Goal: Task Accomplishment & Management: Use online tool/utility

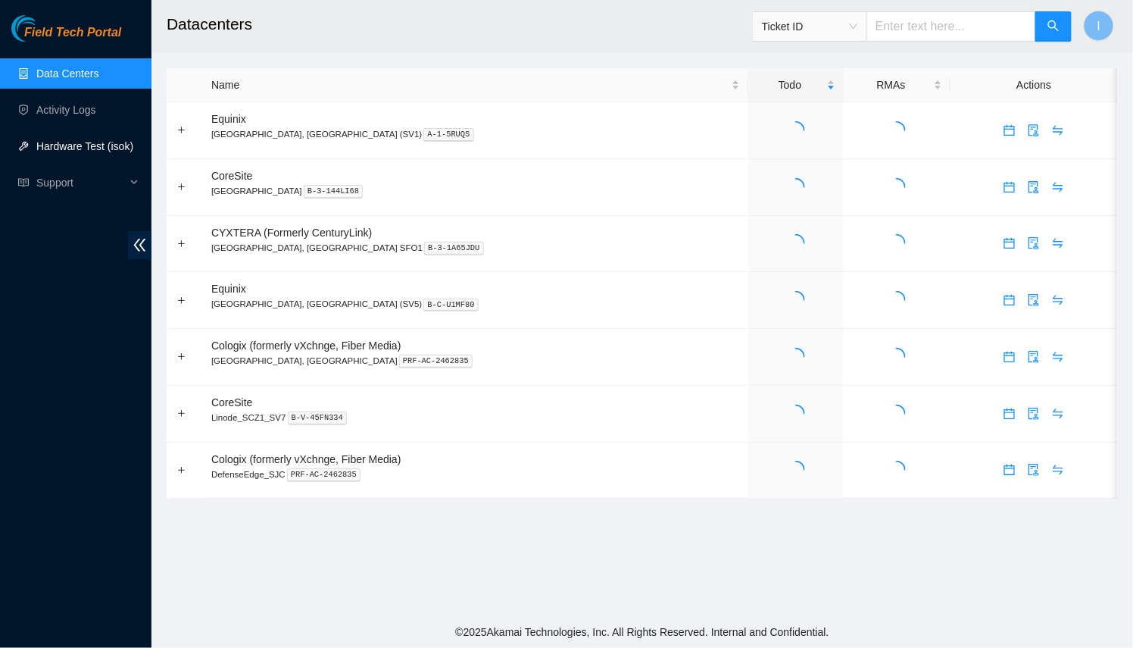
click at [80, 140] on link "Hardware Test (isok)" at bounding box center [84, 146] width 97 height 12
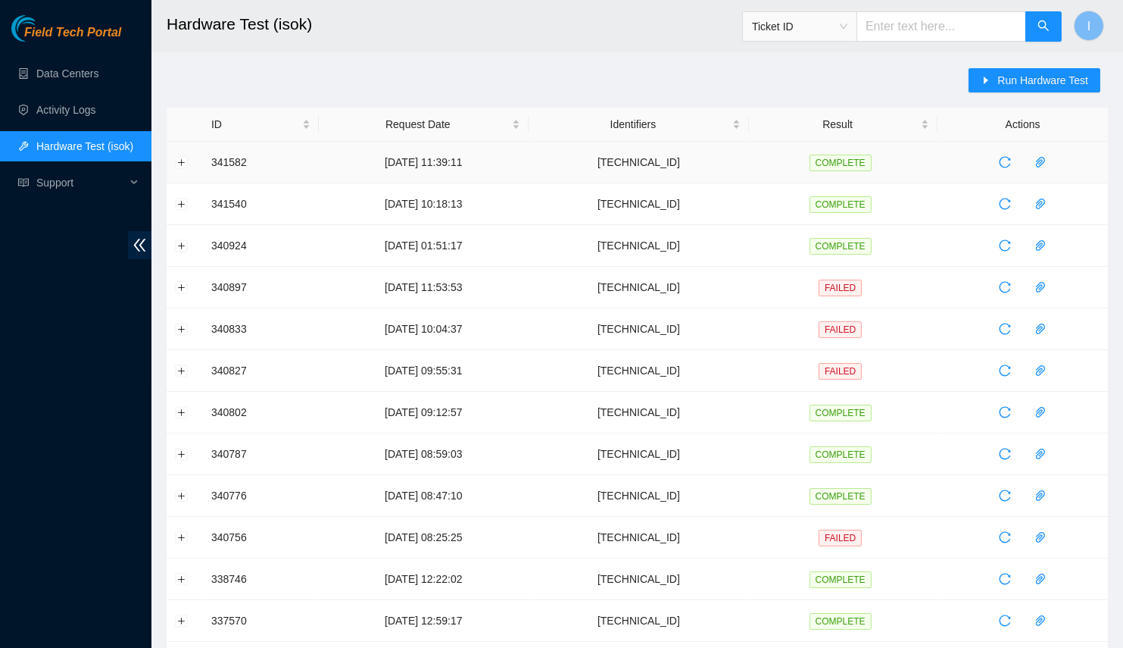
click at [669, 166] on td "96.6.45.207" at bounding box center [639, 163] width 220 height 42
click at [1008, 86] on span "Run Hardware Test" at bounding box center [1043, 80] width 91 height 17
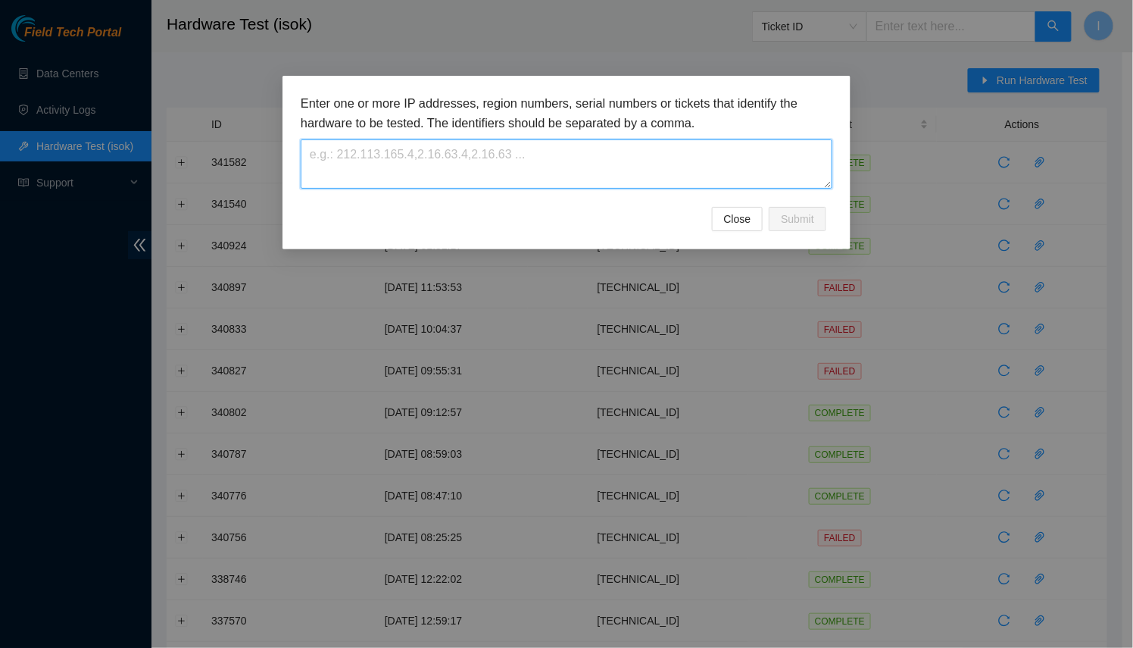
click at [415, 171] on textarea at bounding box center [567, 163] width 532 height 49
paste textarea "2.22.28.203"
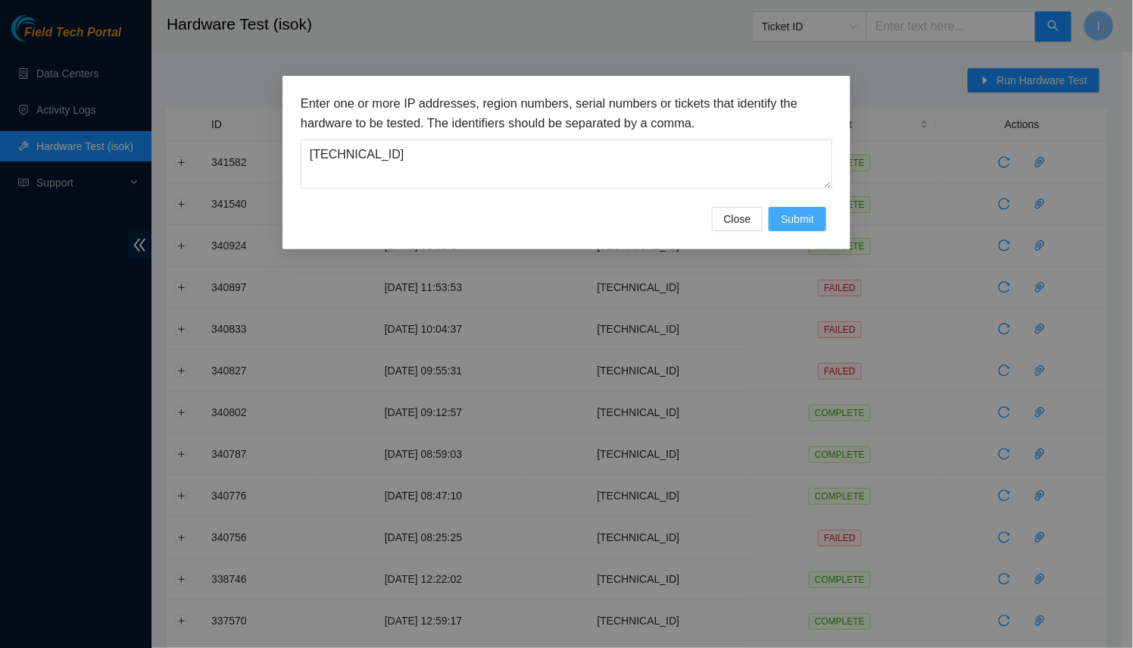
click at [812, 213] on span "Submit" at bounding box center [797, 219] width 33 height 17
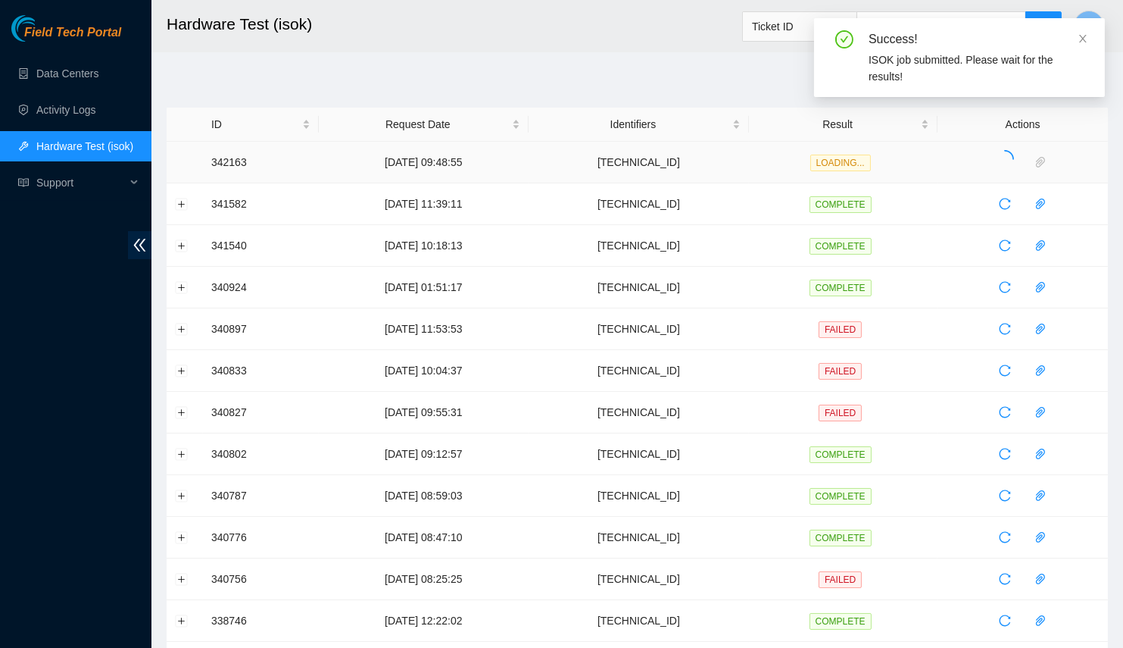
click at [183, 164] on td at bounding box center [185, 163] width 36 height 42
click at [1002, 75] on div "Success! ISOK results are added in input section." at bounding box center [959, 49] width 291 height 62
click at [998, 82] on div "Success! ISOK results are added in input section." at bounding box center [959, 55] width 291 height 74
click at [1092, 43] on div "Success! ISOK results are added in input section." at bounding box center [959, 49] width 291 height 62
click at [1088, 42] on icon "close" at bounding box center [1083, 38] width 11 height 11
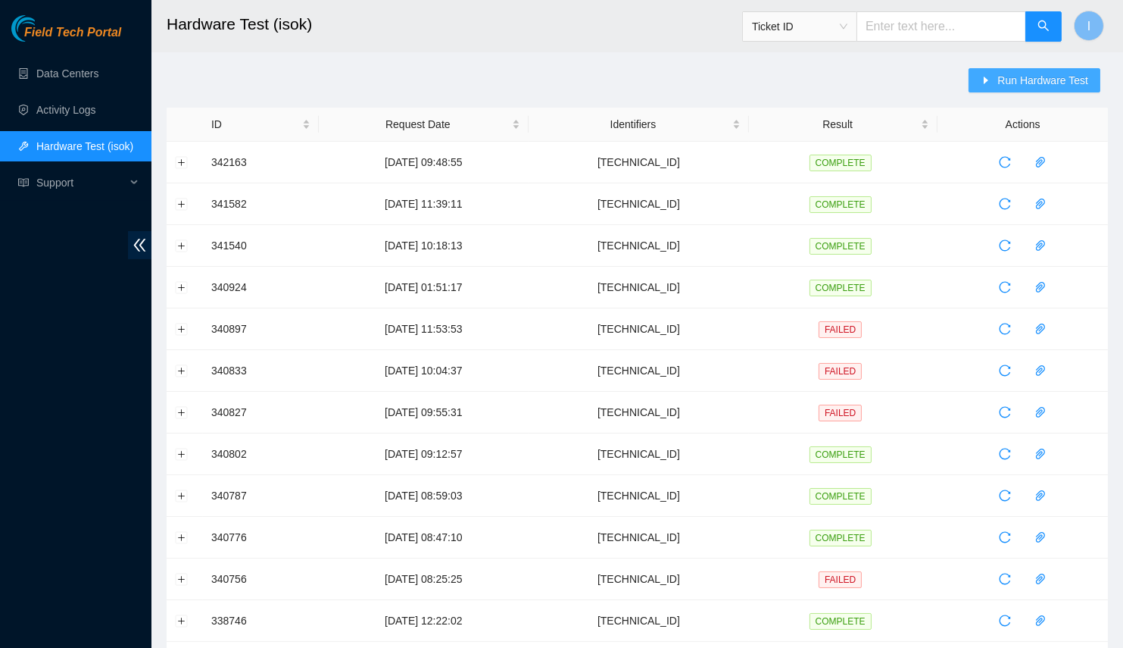
click at [1047, 81] on span "Run Hardware Test" at bounding box center [1043, 80] width 91 height 17
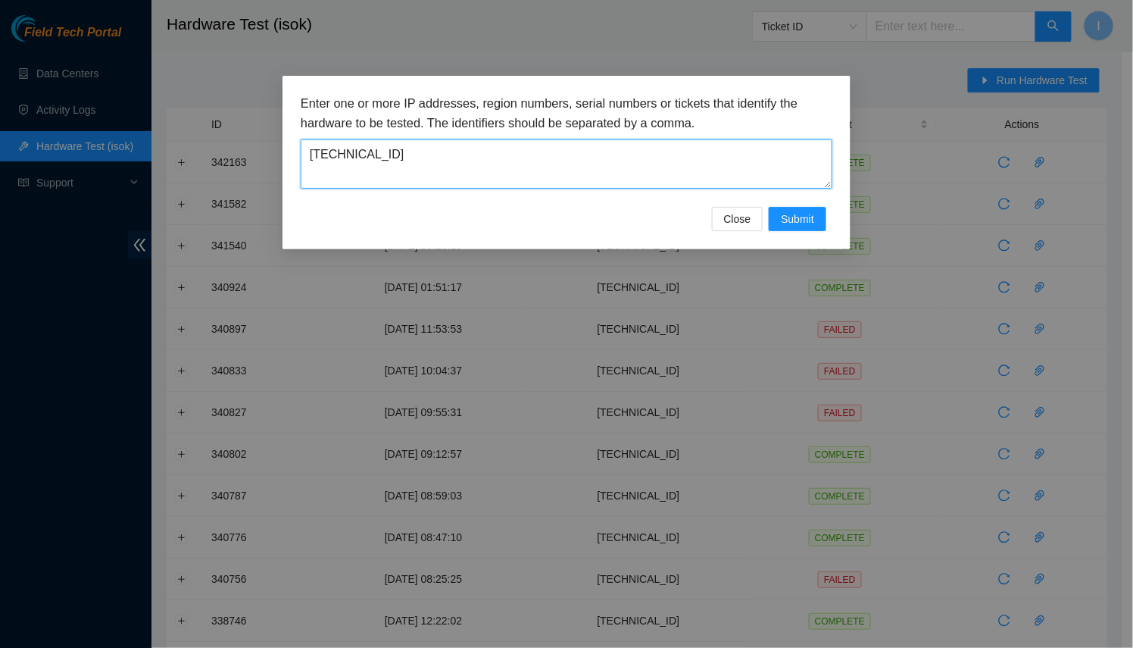
click at [588, 180] on textarea "[TECHNICAL_ID]" at bounding box center [567, 163] width 532 height 49
type textarea "[TECHNICAL_ID]"
click at [781, 216] on span "Submit" at bounding box center [797, 219] width 33 height 17
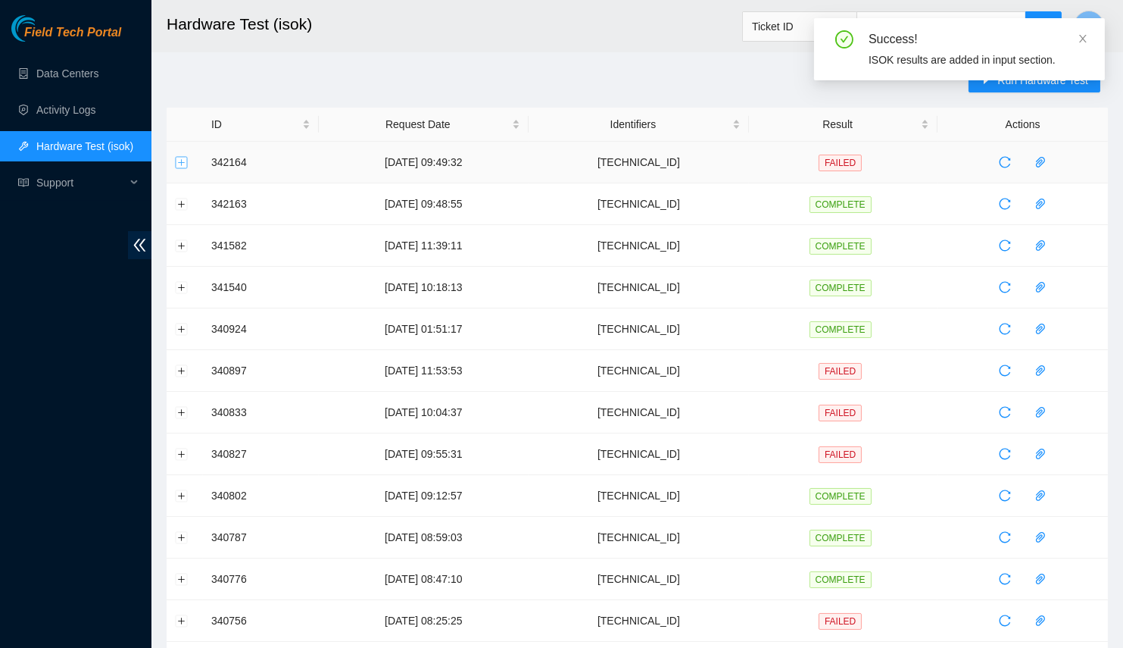
click at [180, 160] on button "Expand row" at bounding box center [182, 162] width 12 height 12
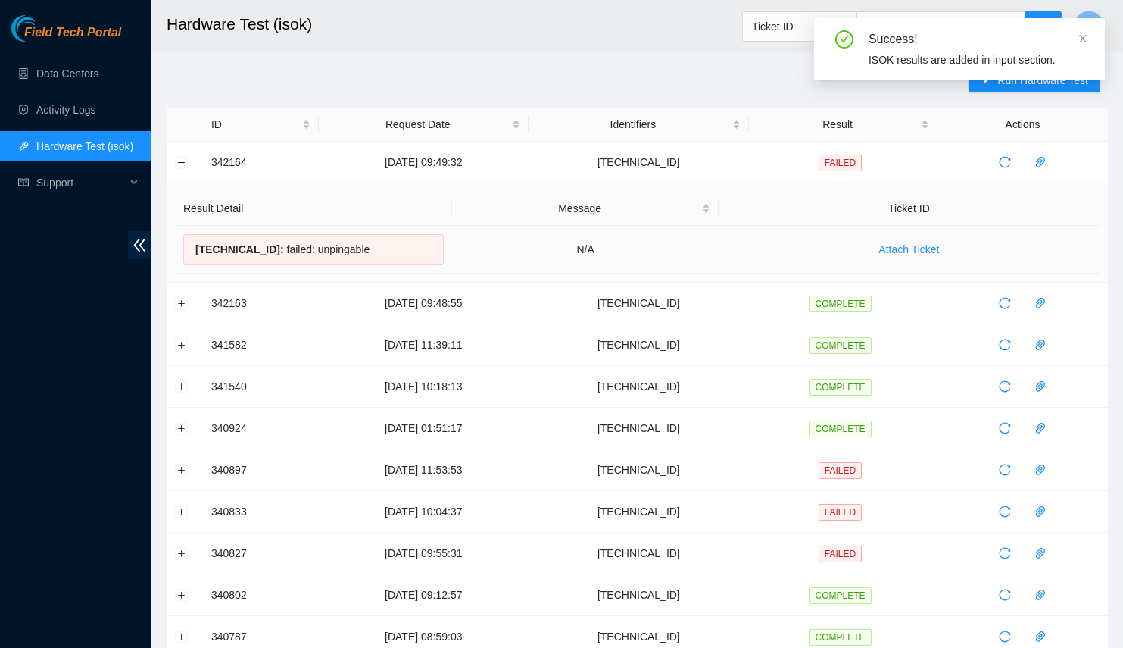
drag, startPoint x: 370, startPoint y: 261, endPoint x: 189, endPoint y: 243, distance: 182.0
click at [189, 243] on div "[TECHNICAL_ID] : failed: unpingable" at bounding box center [313, 249] width 261 height 30
copy div "[TECHNICAL_ID] : failed: unpingable"
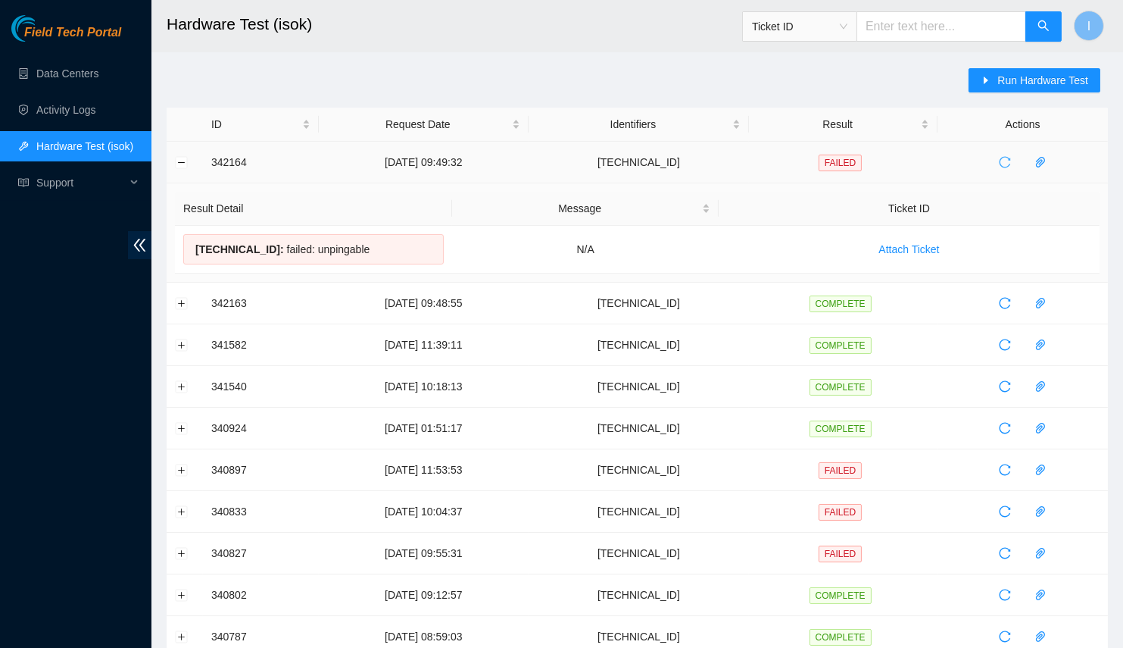
click at [996, 159] on span "reload" at bounding box center [1005, 162] width 23 height 12
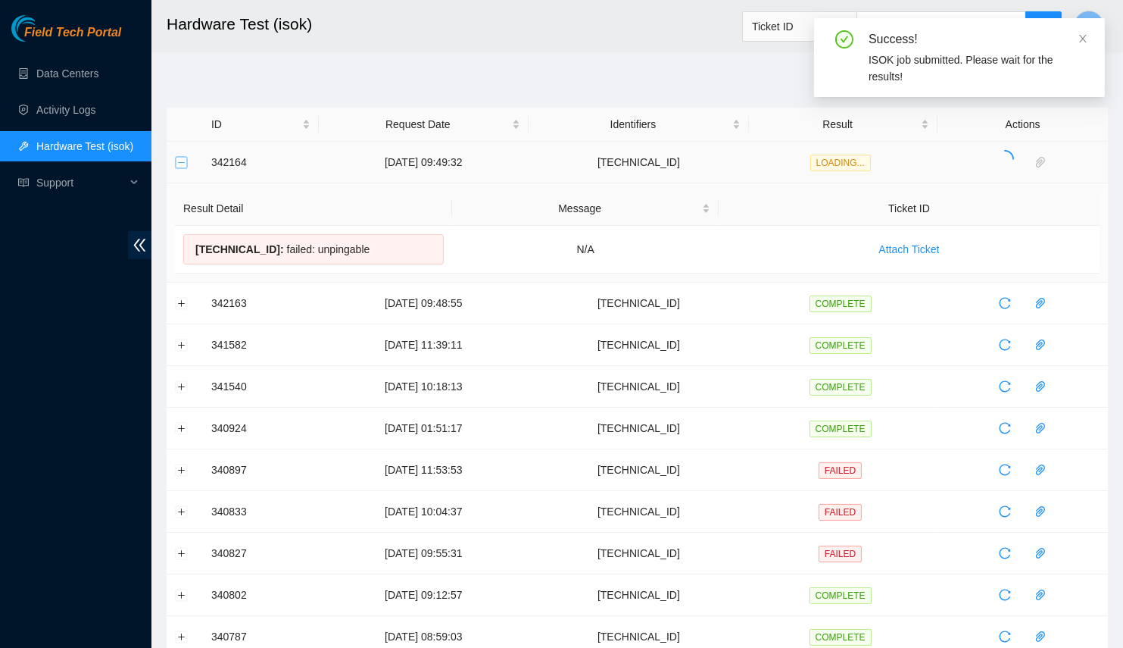
click at [182, 158] on button "Collapse row" at bounding box center [182, 162] width 12 height 12
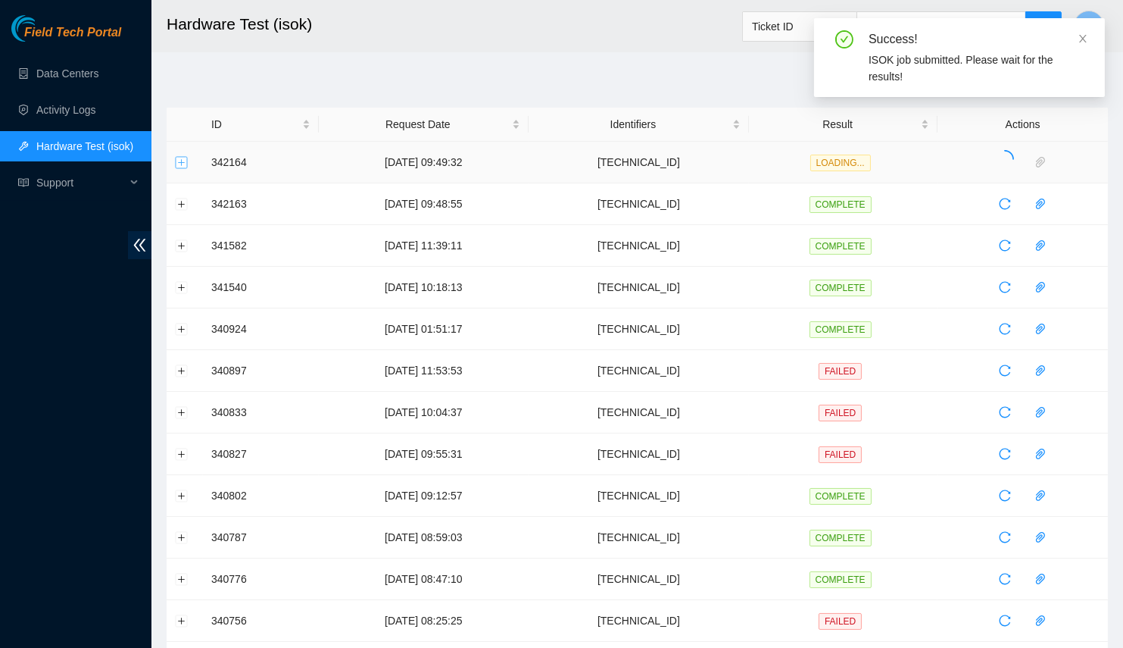
click at [182, 158] on button "Expand row" at bounding box center [182, 162] width 12 height 12
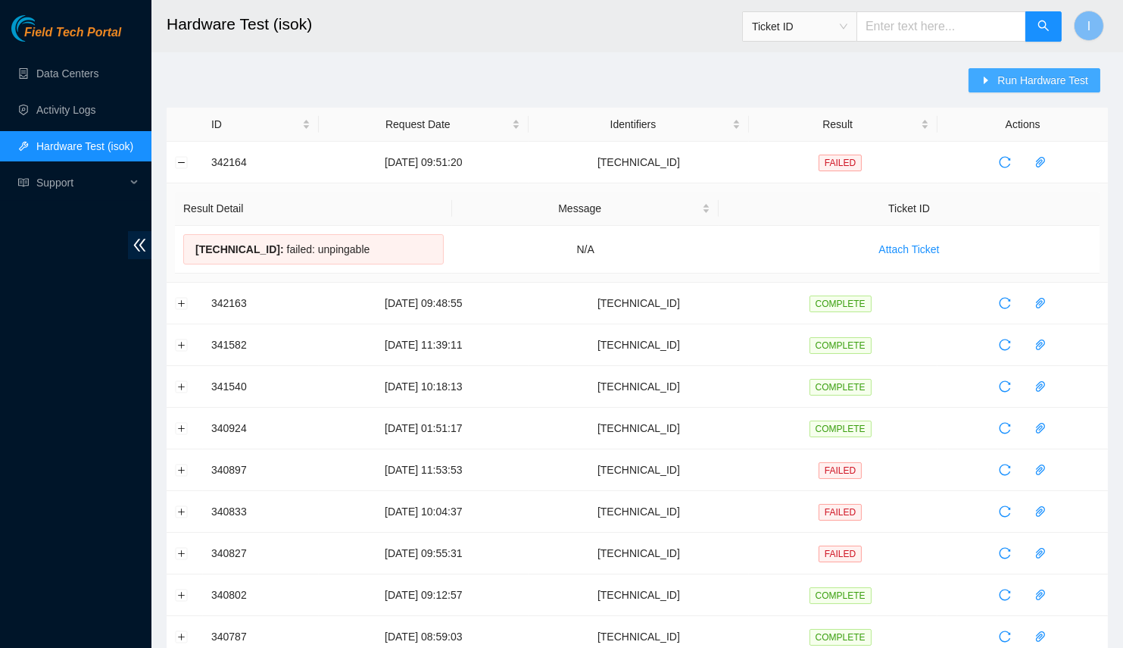
click at [1034, 83] on span "Run Hardware Test" at bounding box center [1043, 80] width 91 height 17
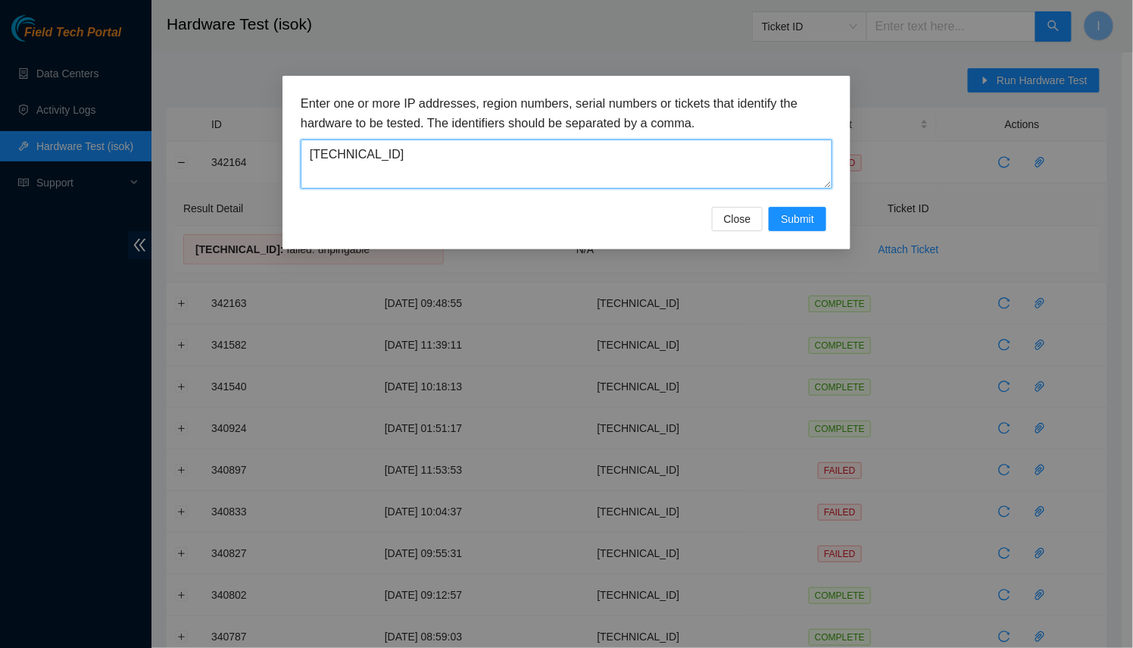
click at [498, 171] on textarea "[TECHNICAL_ID]" at bounding box center [567, 163] width 532 height 49
type textarea "[TECHNICAL_ID]"
click at [816, 211] on button "Submit" at bounding box center [798, 219] width 58 height 24
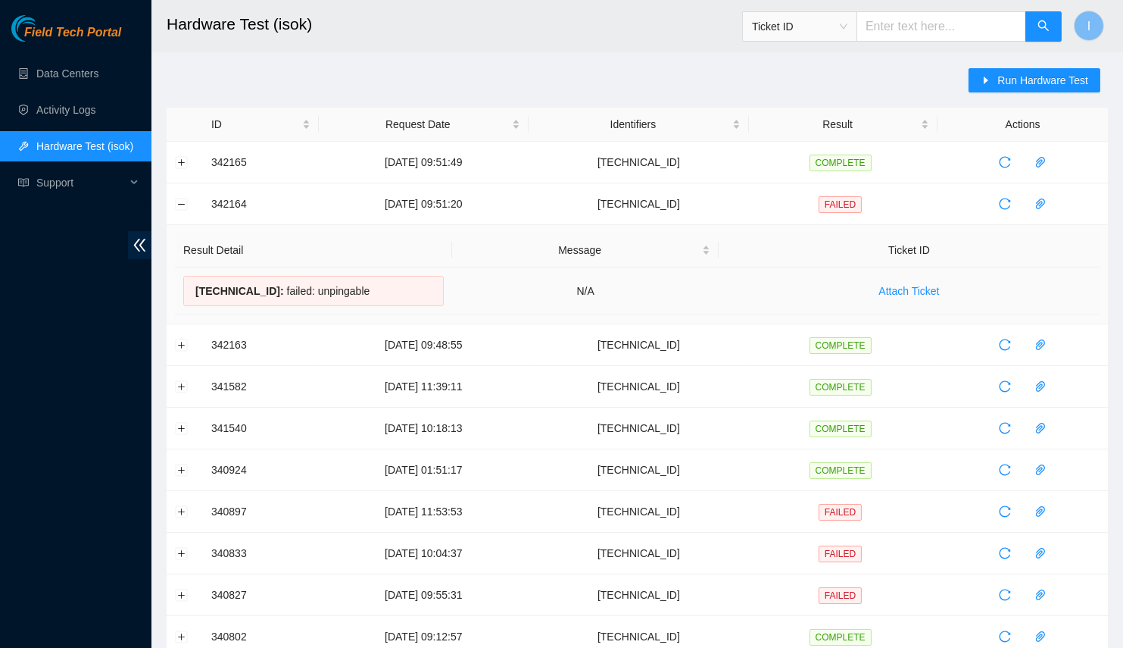
click at [241, 285] on span "[TECHNICAL_ID] :" at bounding box center [239, 291] width 89 height 12
copy span "[TECHNICAL_ID]"
click at [1048, 85] on span "Run Hardware Test" at bounding box center [1043, 80] width 91 height 17
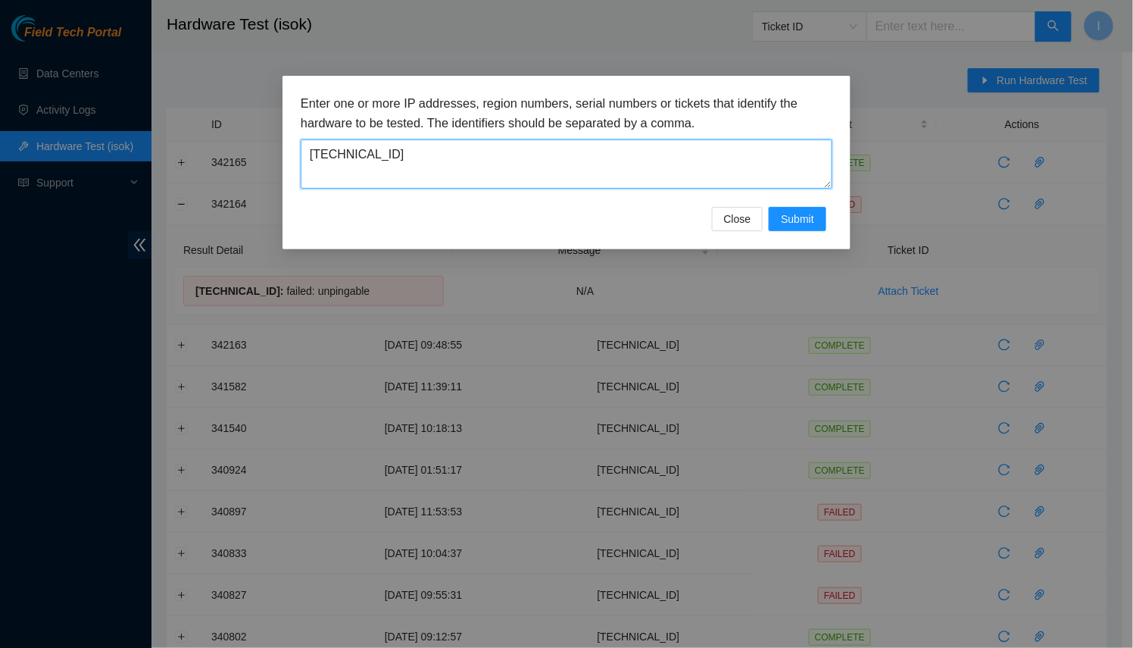
click at [650, 176] on textarea "[TECHNICAL_ID]" at bounding box center [567, 163] width 532 height 49
paste textarea "3"
type textarea "[TECHNICAL_ID]"
click at [792, 214] on span "Submit" at bounding box center [797, 219] width 33 height 17
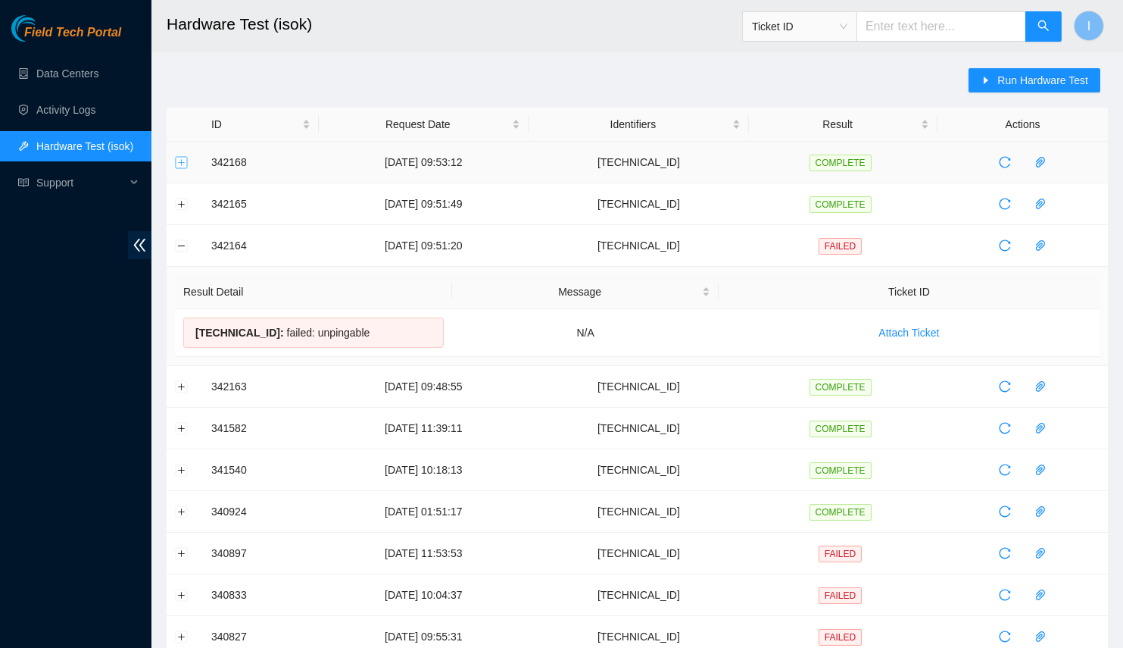
click at [186, 160] on button "Expand row" at bounding box center [182, 162] width 12 height 12
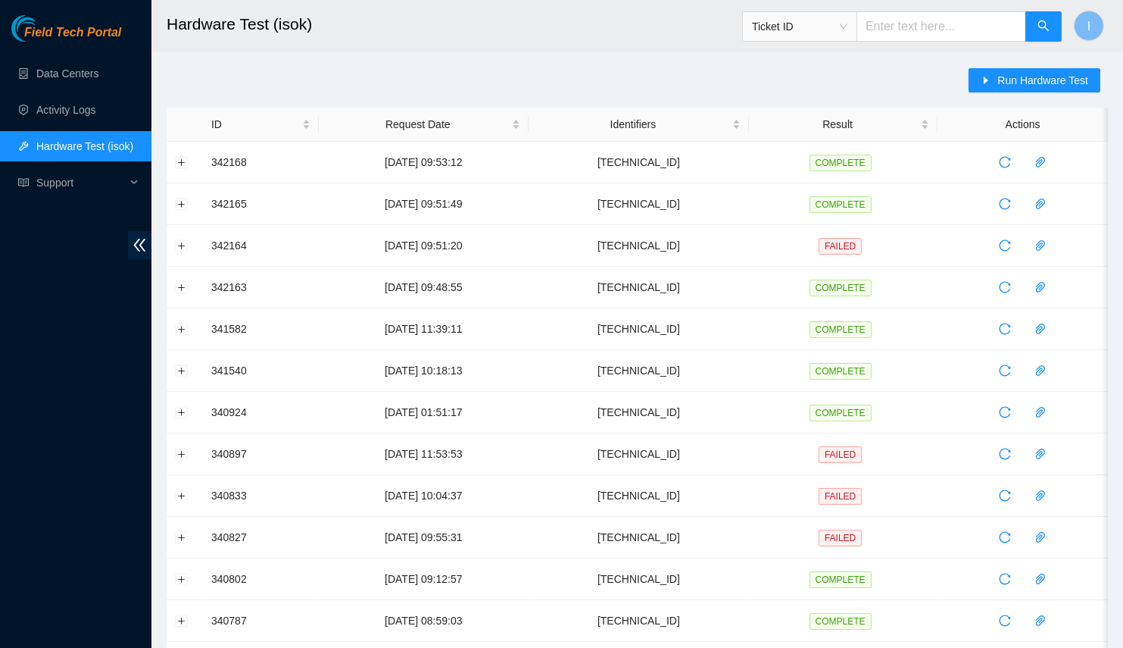
click at [979, 66] on main "Hardware Test (isok) Ticket ID I Run Hardware Test ID Request Date Identifiers …" at bounding box center [638, 519] width 972 height 1039
click at [1003, 81] on span "Run Hardware Test" at bounding box center [1043, 80] width 91 height 17
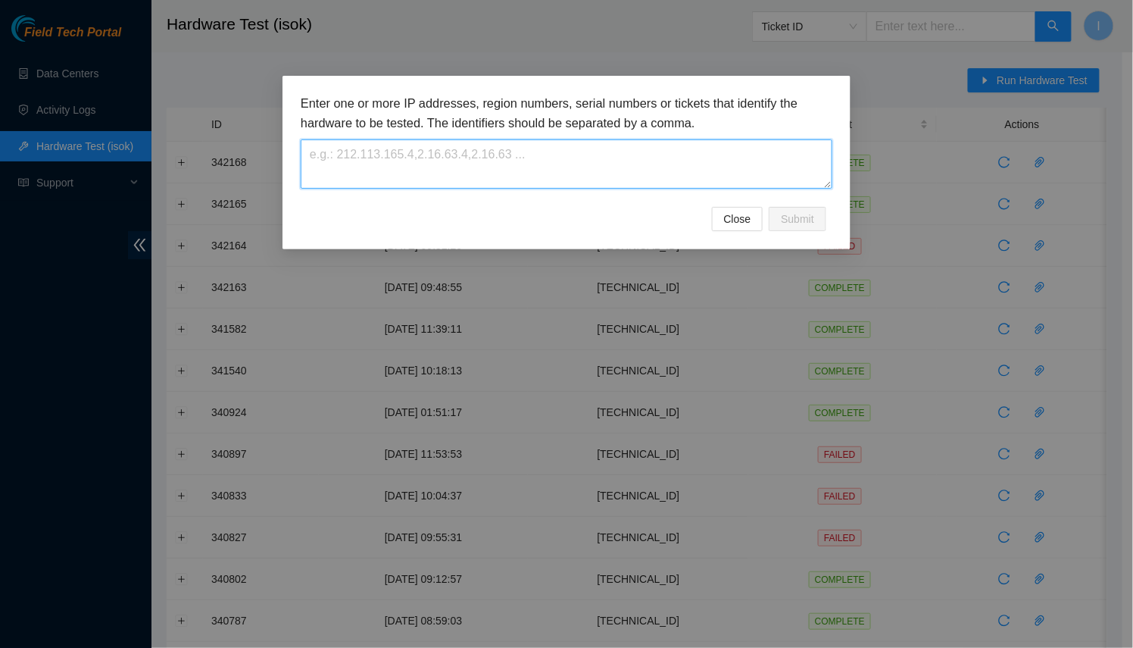
click at [605, 173] on textarea at bounding box center [567, 163] width 532 height 49
paste textarea "[TECHNICAL_ID]"
type textarea "[TECHNICAL_ID]"
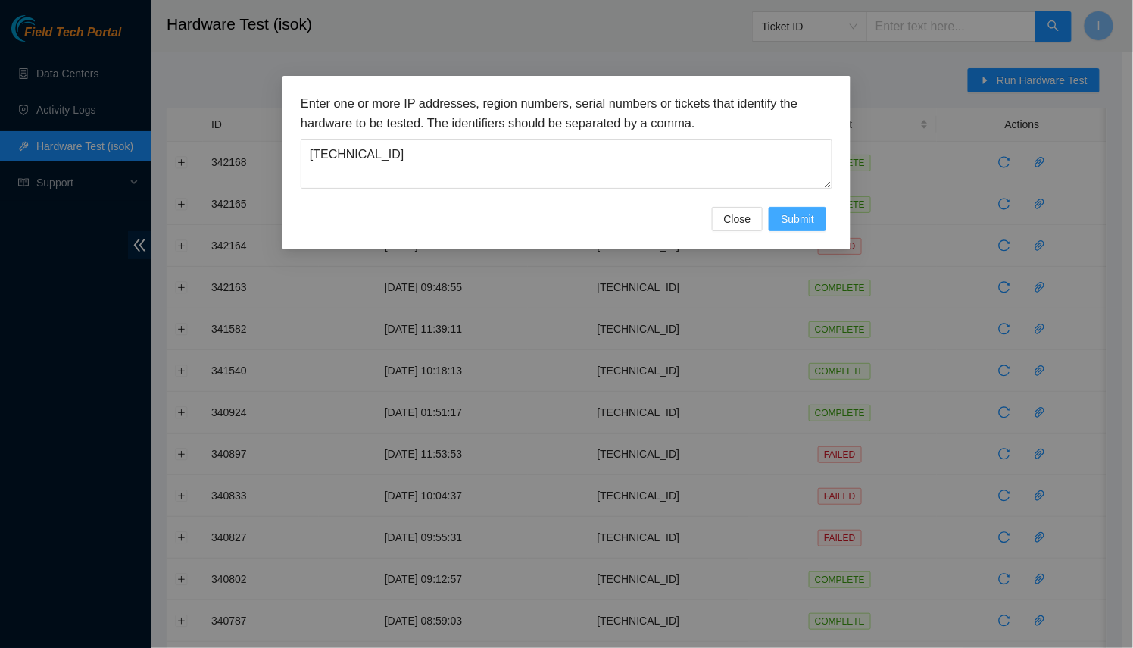
click at [795, 227] on button "Submit" at bounding box center [798, 219] width 58 height 24
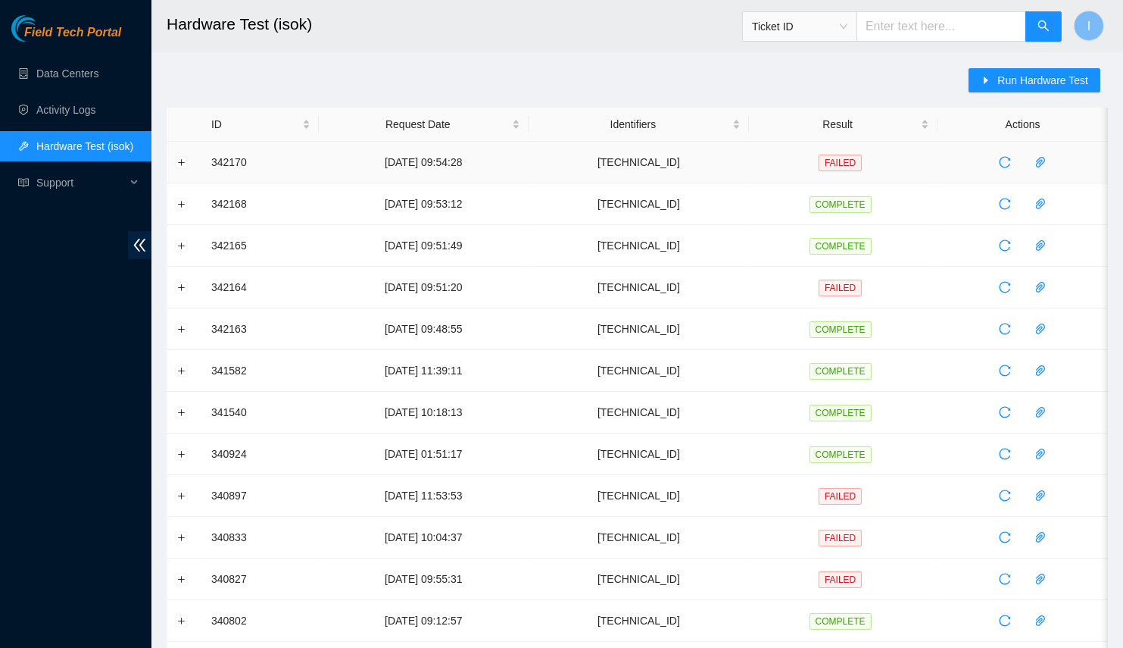
click at [189, 164] on td at bounding box center [185, 163] width 36 height 42
click at [180, 161] on button "Expand row" at bounding box center [182, 162] width 12 height 12
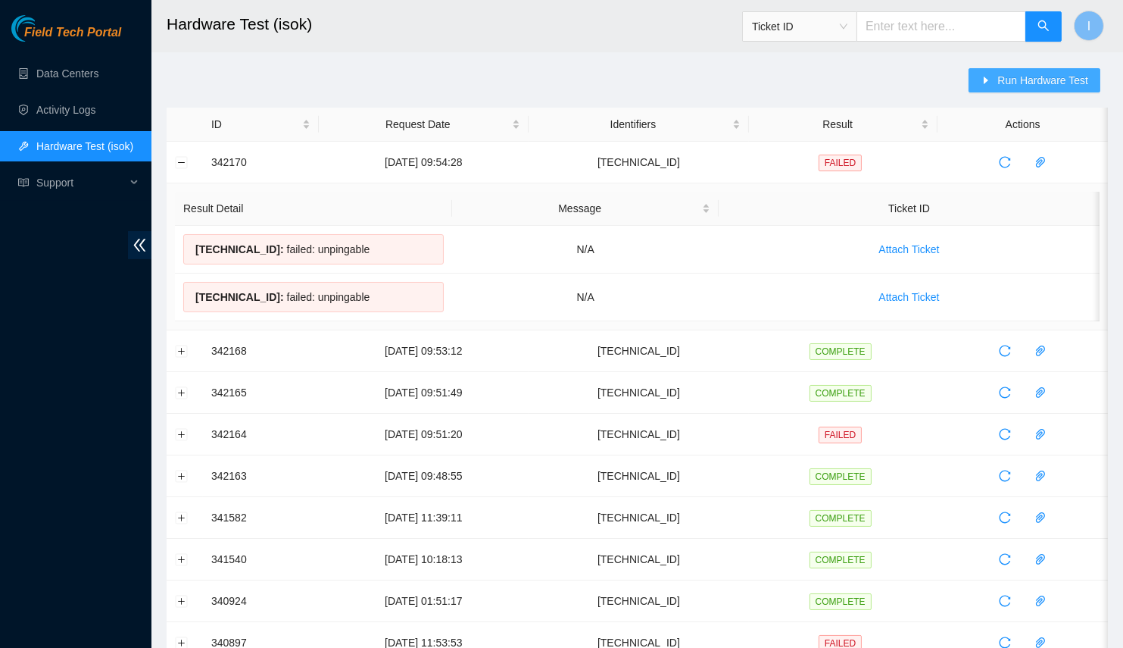
click at [1014, 77] on span "Run Hardware Test" at bounding box center [1043, 80] width 91 height 17
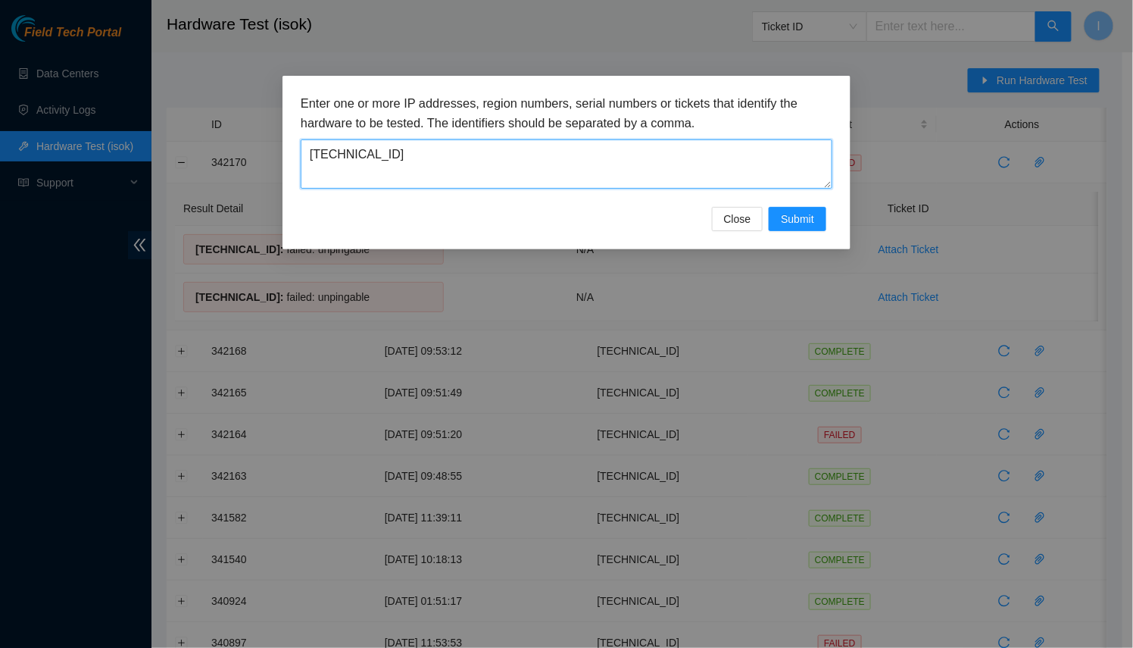
click at [452, 169] on textarea "[TECHNICAL_ID]" at bounding box center [567, 163] width 532 height 49
paste textarea
type textarea "[TECHNICAL_ID]"
drag, startPoint x: 802, startPoint y: 214, endPoint x: 589, endPoint y: 137, distance: 226.2
click at [580, 134] on form "Enter one or more IP addresses, region numbers, serial numbers or tickets that …" at bounding box center [567, 162] width 532 height 137
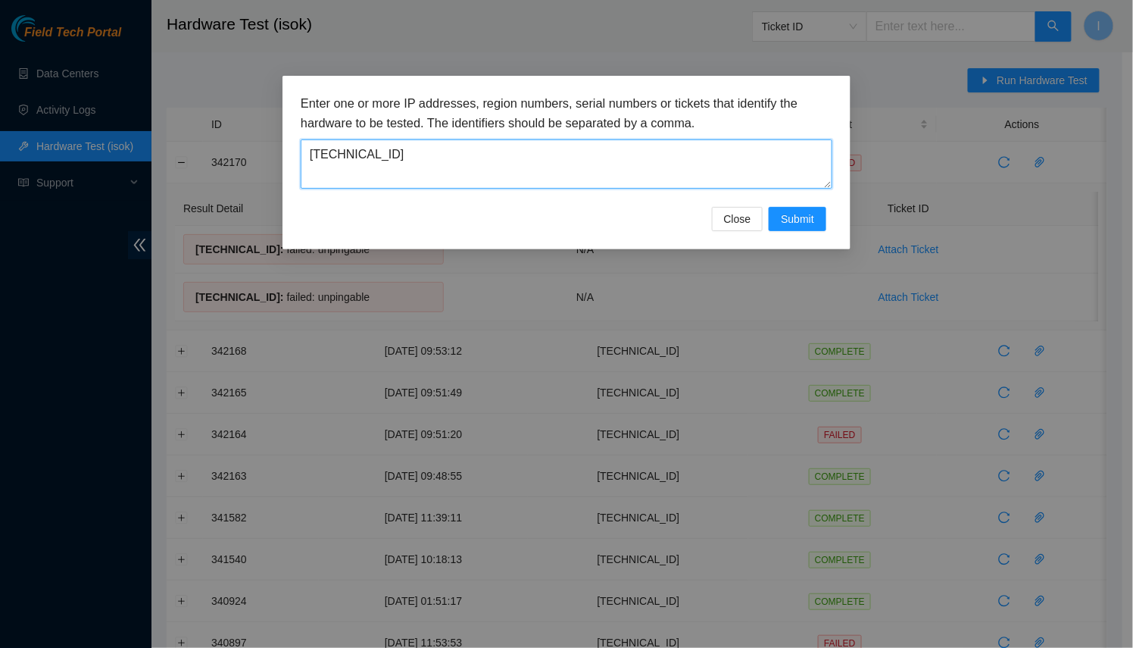
click at [591, 139] on textarea "[TECHNICAL_ID]" at bounding box center [567, 163] width 532 height 49
click at [795, 214] on span "Submit" at bounding box center [797, 219] width 33 height 17
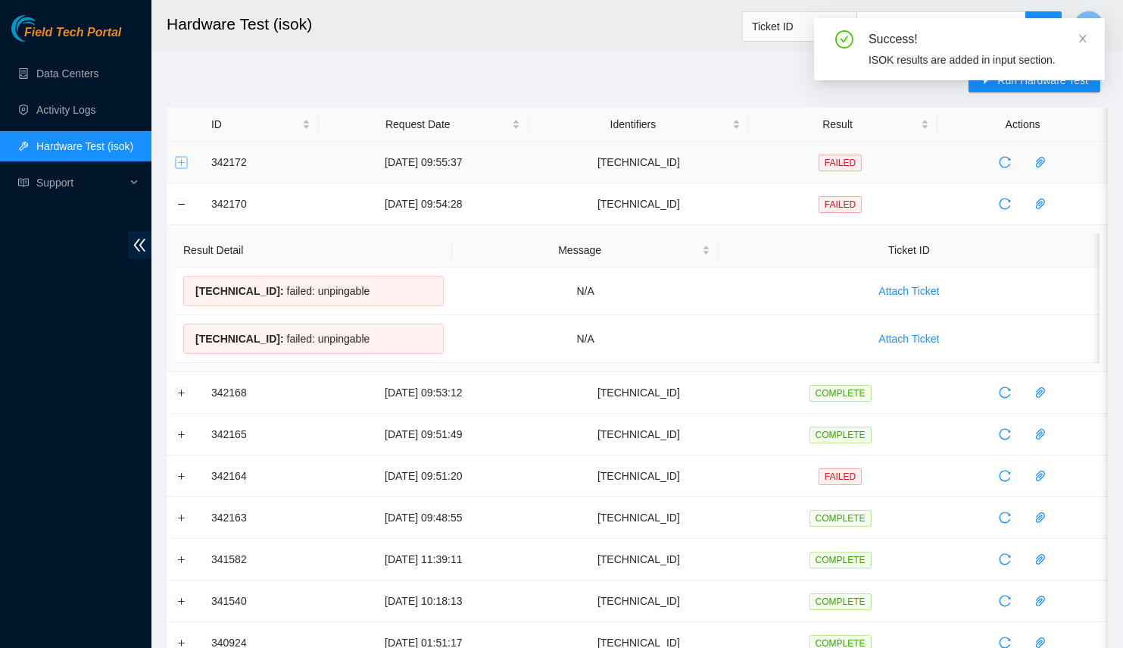
click at [185, 157] on button "Expand row" at bounding box center [182, 162] width 12 height 12
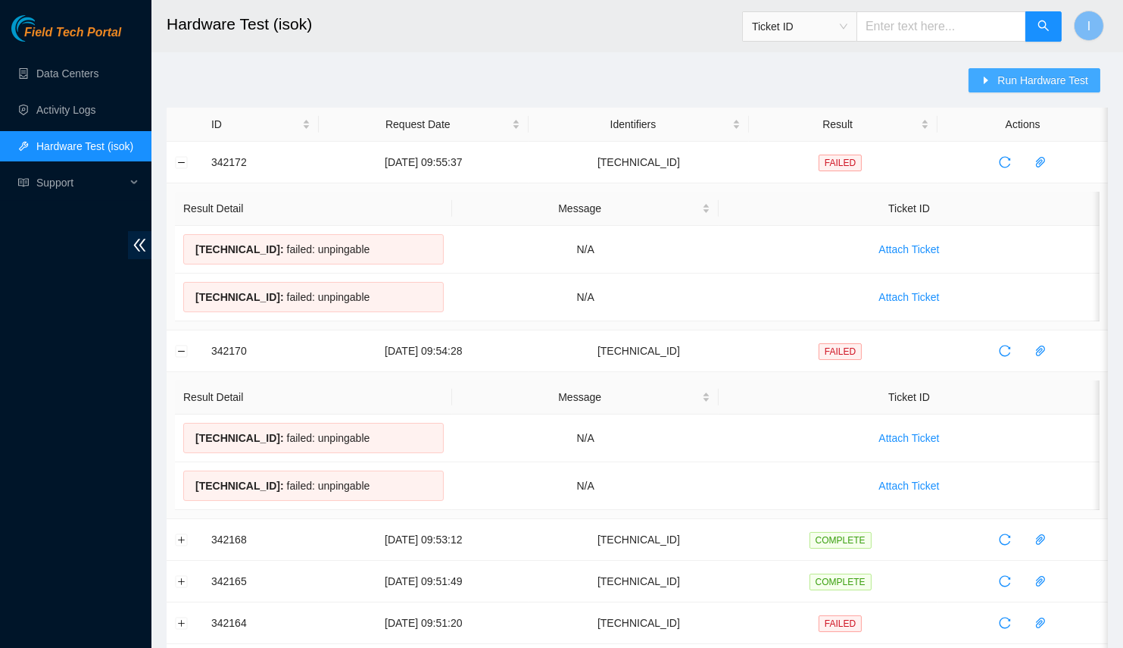
click at [992, 84] on icon "caret-right" at bounding box center [986, 80] width 11 height 11
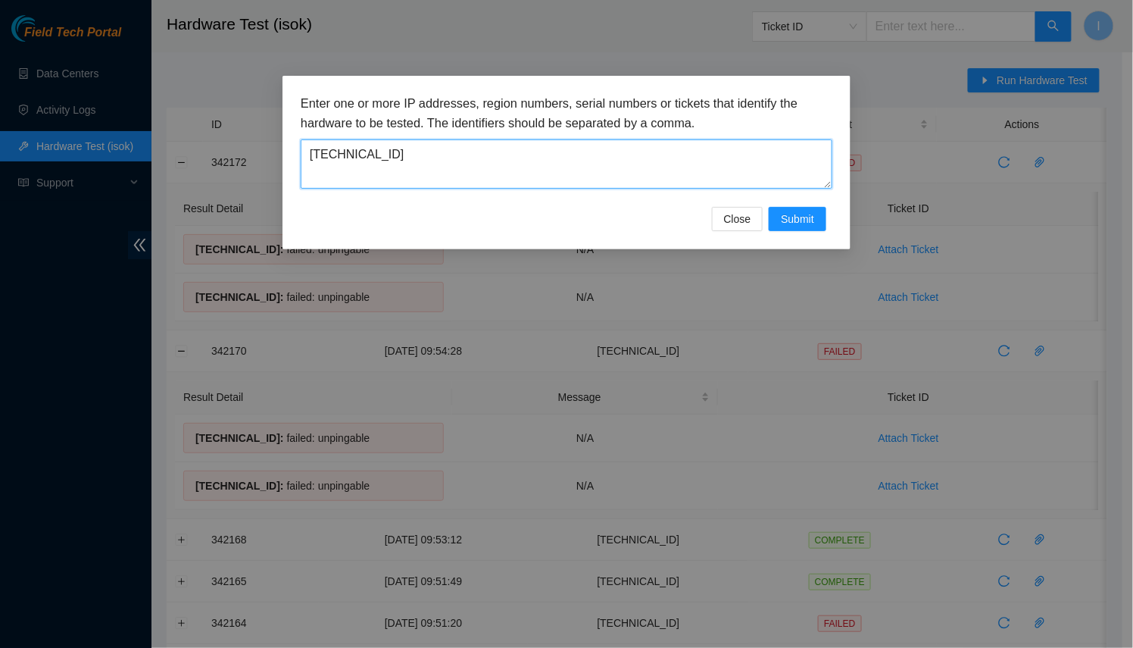
click at [686, 167] on textarea "[TECHNICAL_ID]" at bounding box center [567, 163] width 532 height 49
click at [802, 223] on span "Submit" at bounding box center [797, 219] width 33 height 17
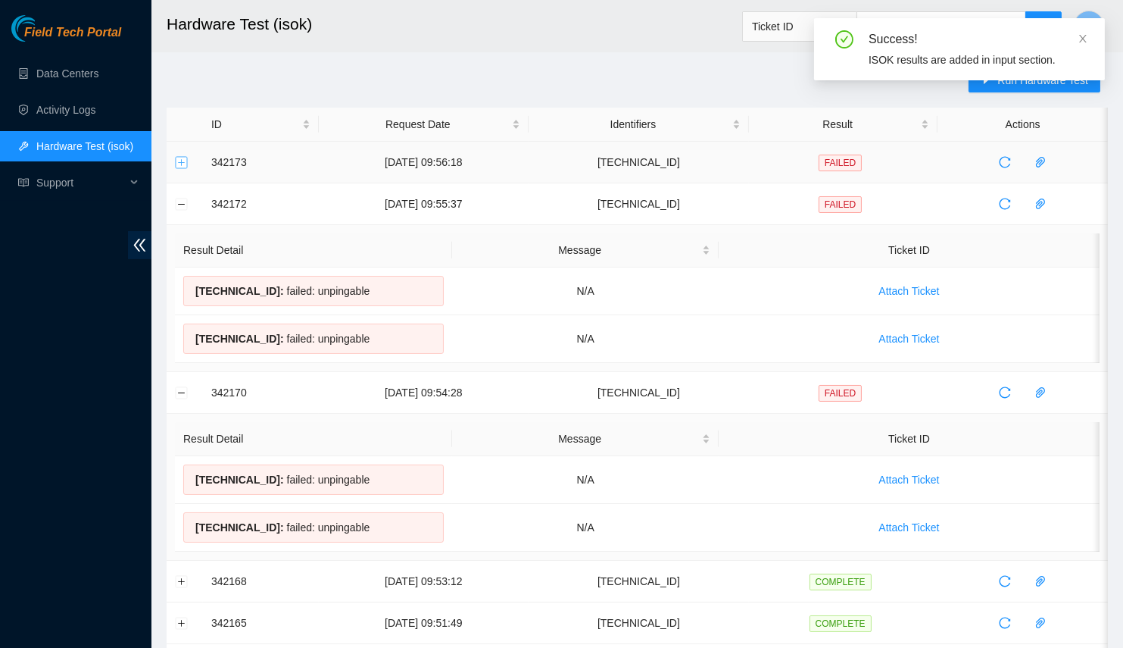
click at [177, 161] on button "Expand row" at bounding box center [182, 162] width 12 height 12
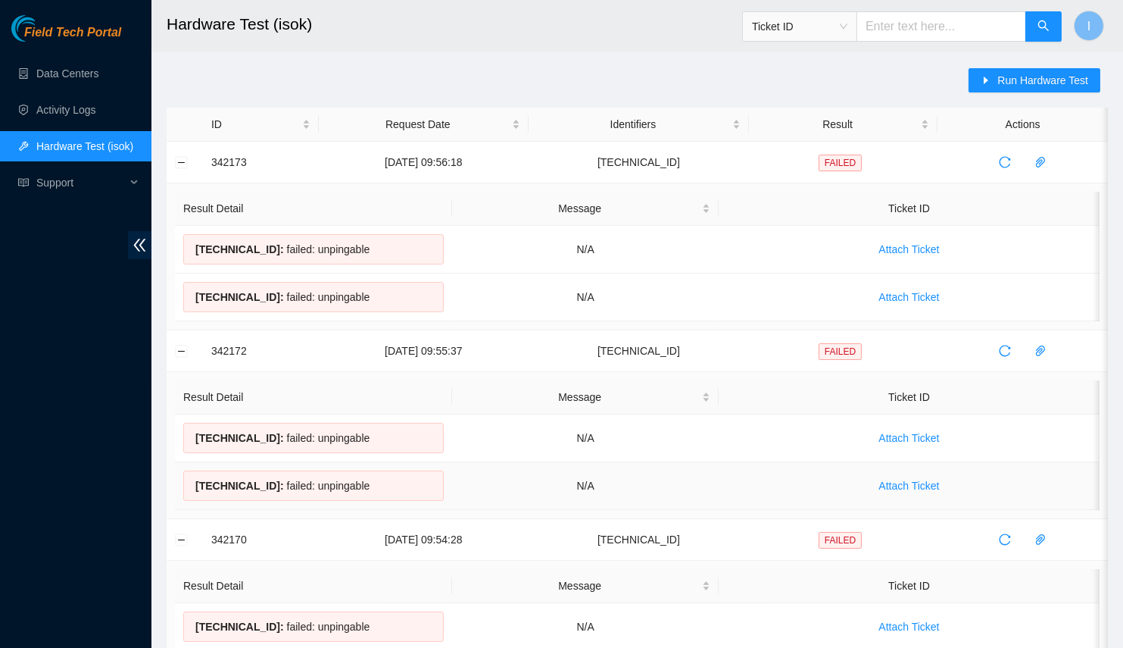
click at [628, 502] on td "N/A" at bounding box center [585, 486] width 267 height 48
click at [1002, 152] on button "button" at bounding box center [1005, 162] width 24 height 24
click at [1001, 167] on button "button" at bounding box center [1005, 162] width 24 height 24
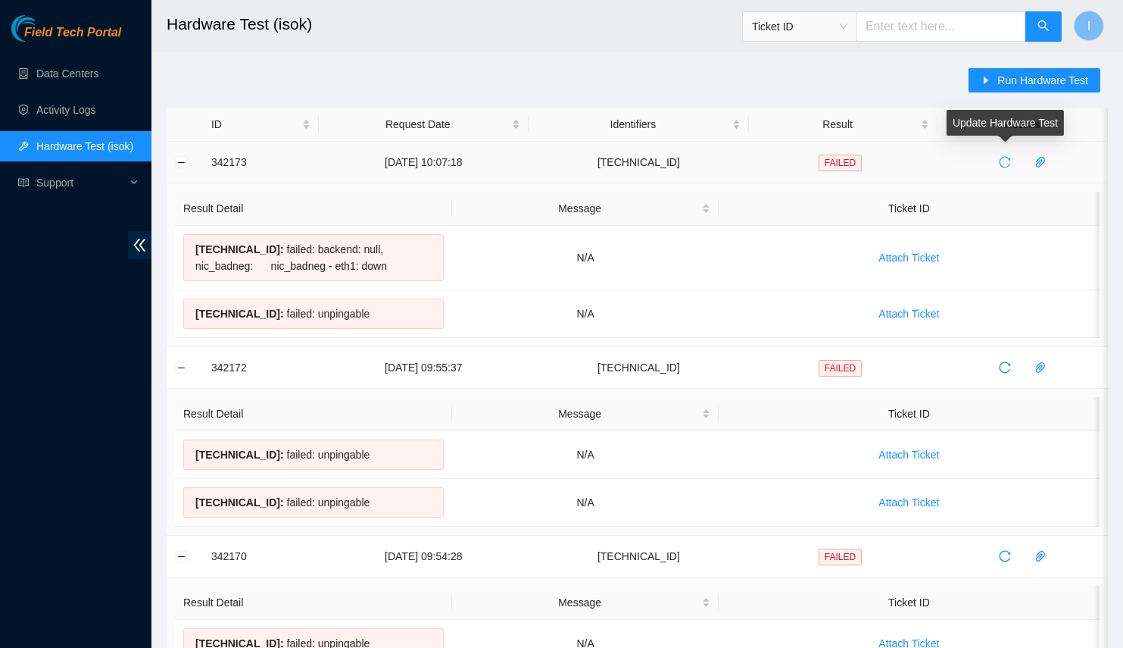
click at [1002, 165] on icon "reload" at bounding box center [1005, 162] width 12 height 12
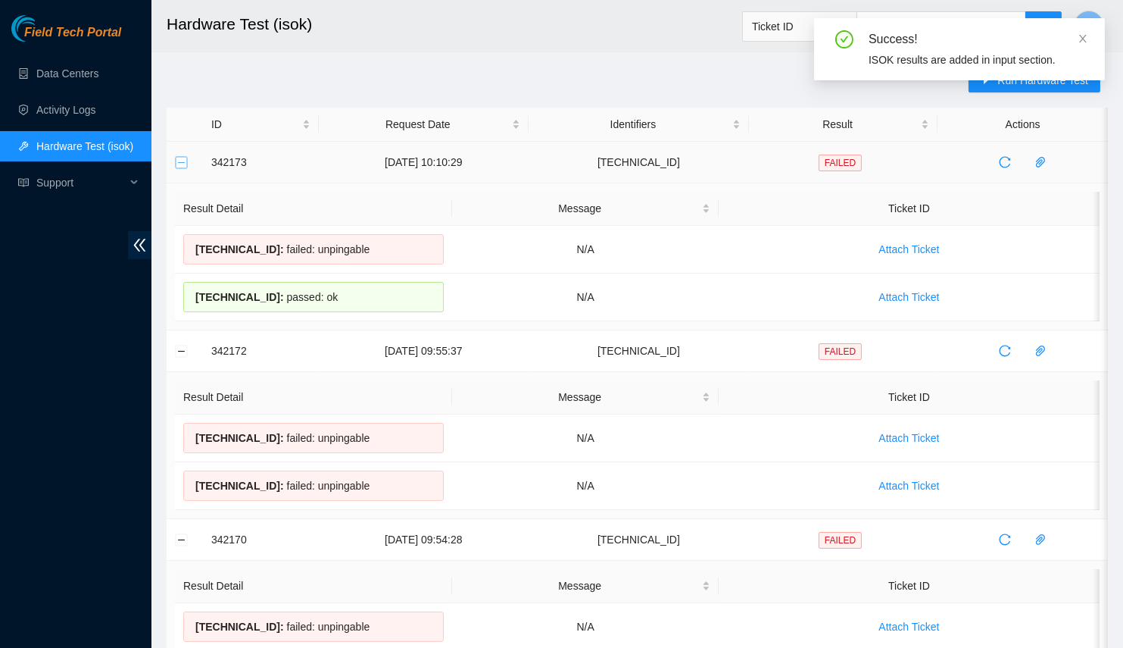
click at [183, 159] on button "Collapse row" at bounding box center [182, 162] width 12 height 12
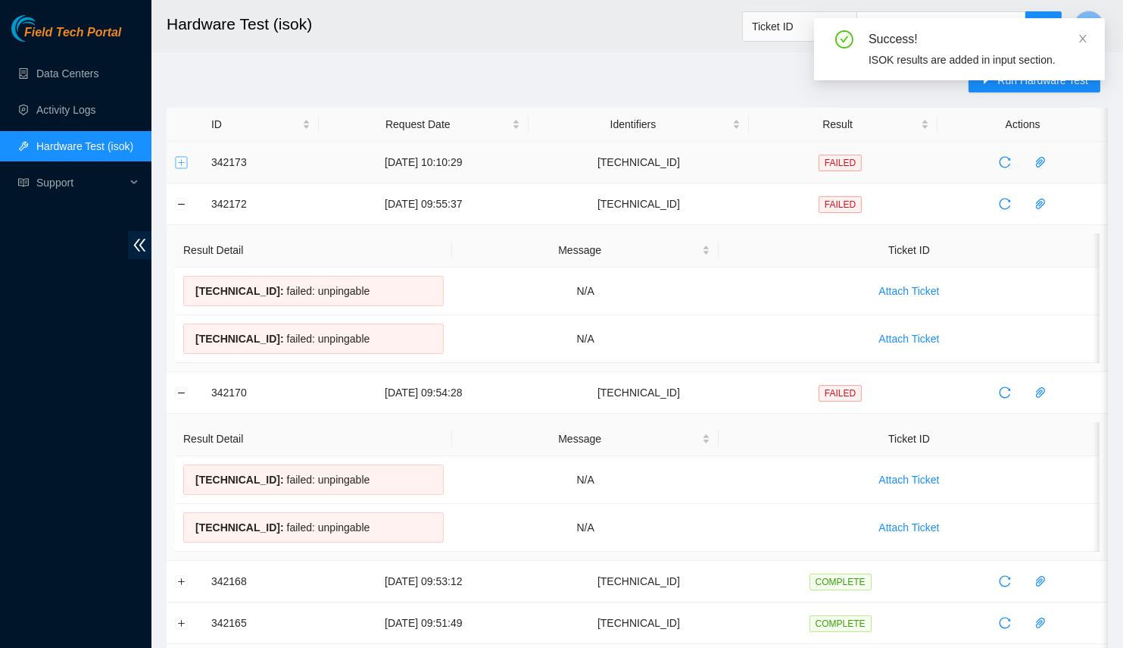
click at [183, 159] on button "Expand row" at bounding box center [182, 162] width 12 height 12
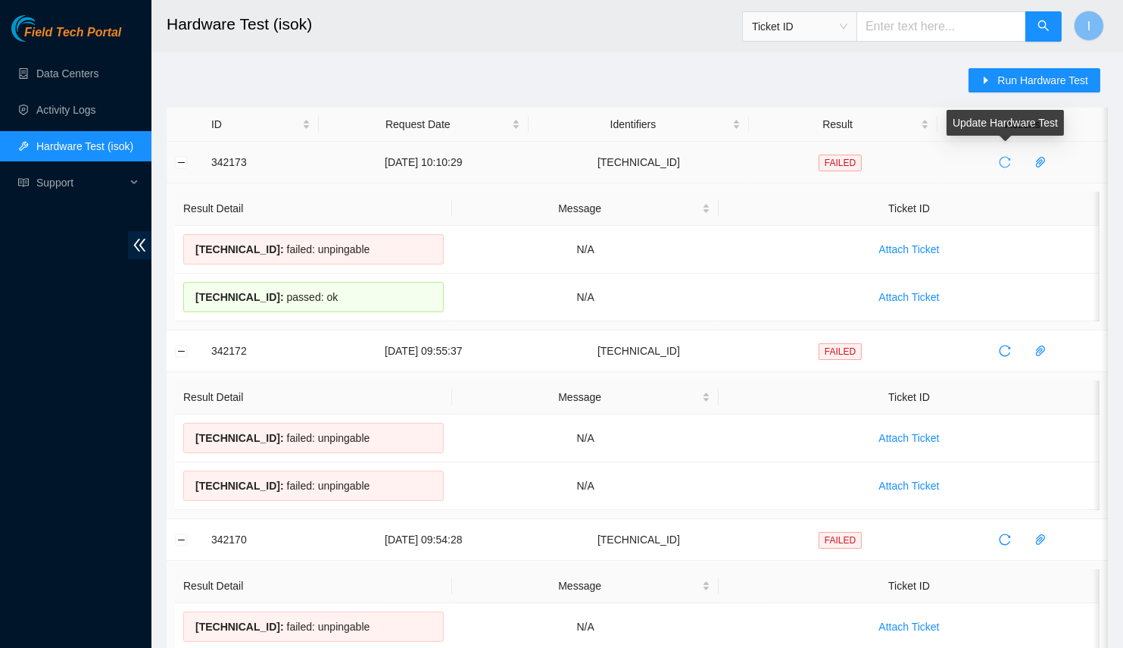
click at [998, 159] on span "reload" at bounding box center [1005, 162] width 23 height 12
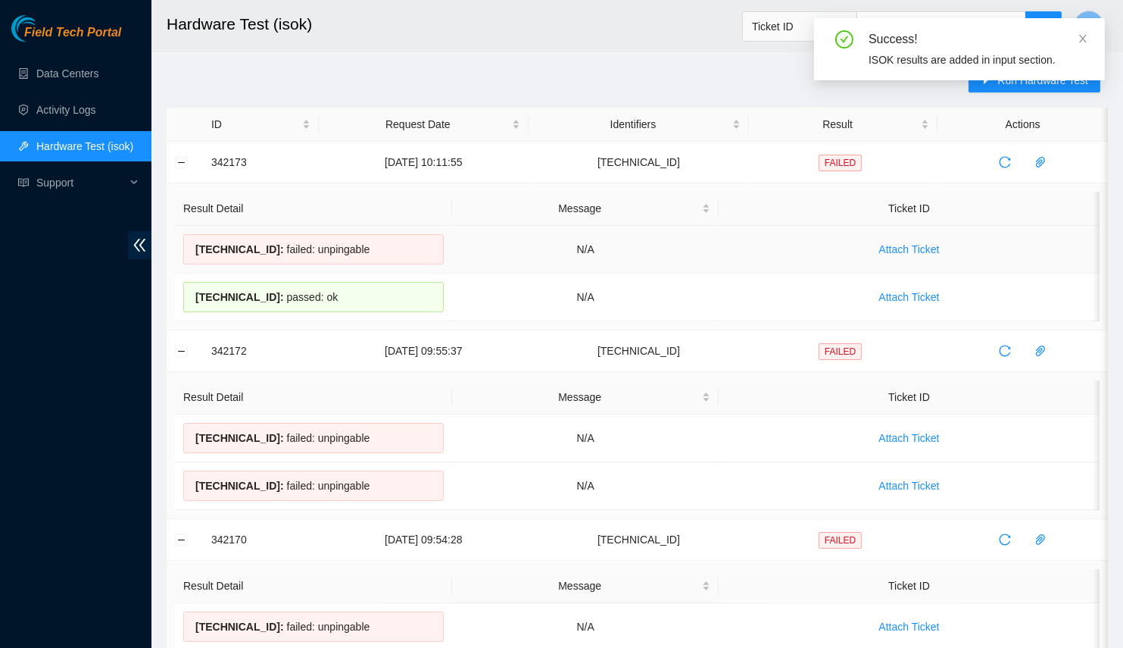
drag, startPoint x: 377, startPoint y: 254, endPoint x: 255, endPoint y: 256, distance: 122.7
click at [255, 256] on div "[TECHNICAL_ID] : failed: unpingable" at bounding box center [313, 249] width 261 height 30
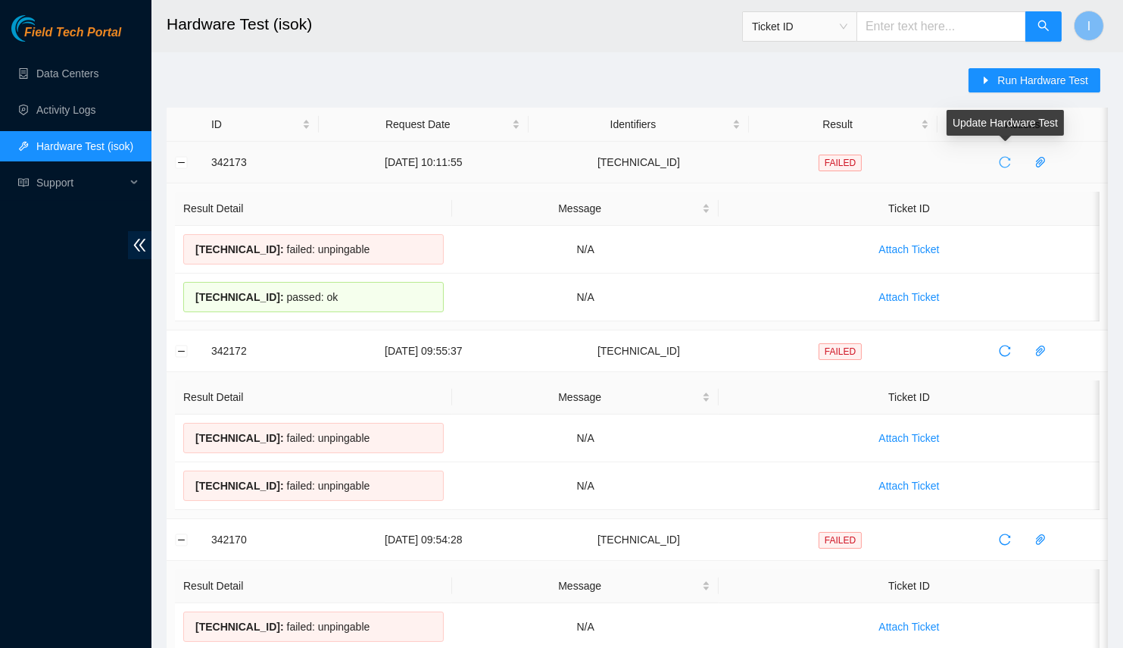
click at [1001, 156] on icon "reload" at bounding box center [1005, 162] width 12 height 12
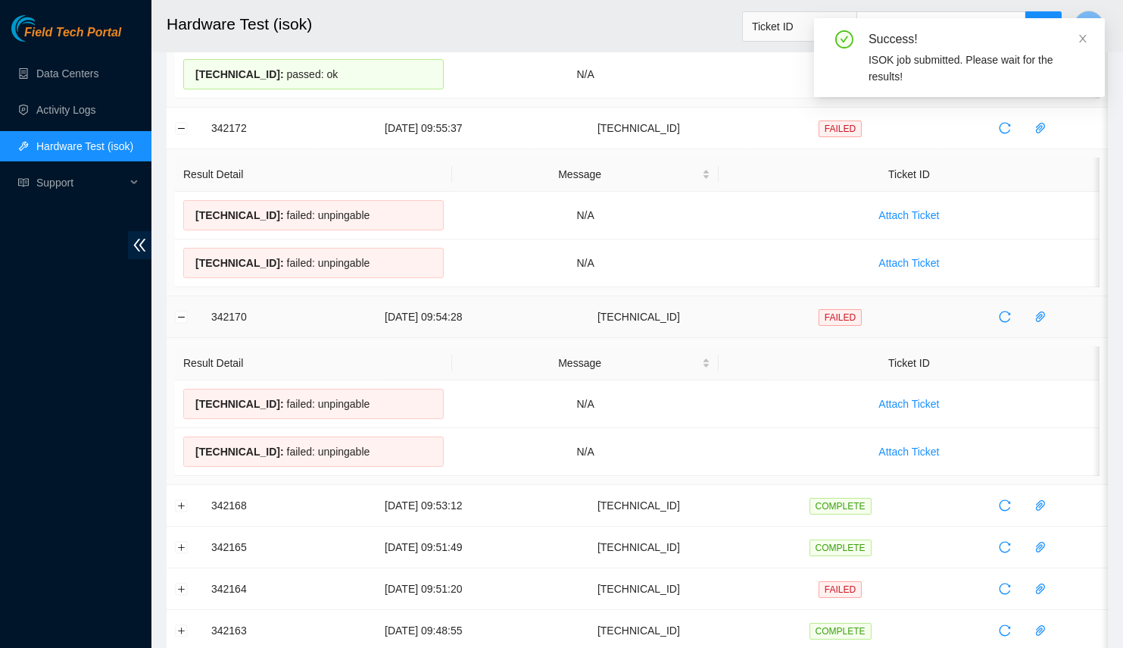
scroll to position [222, 0]
click at [178, 500] on button "Expand row" at bounding box center [182, 506] width 12 height 12
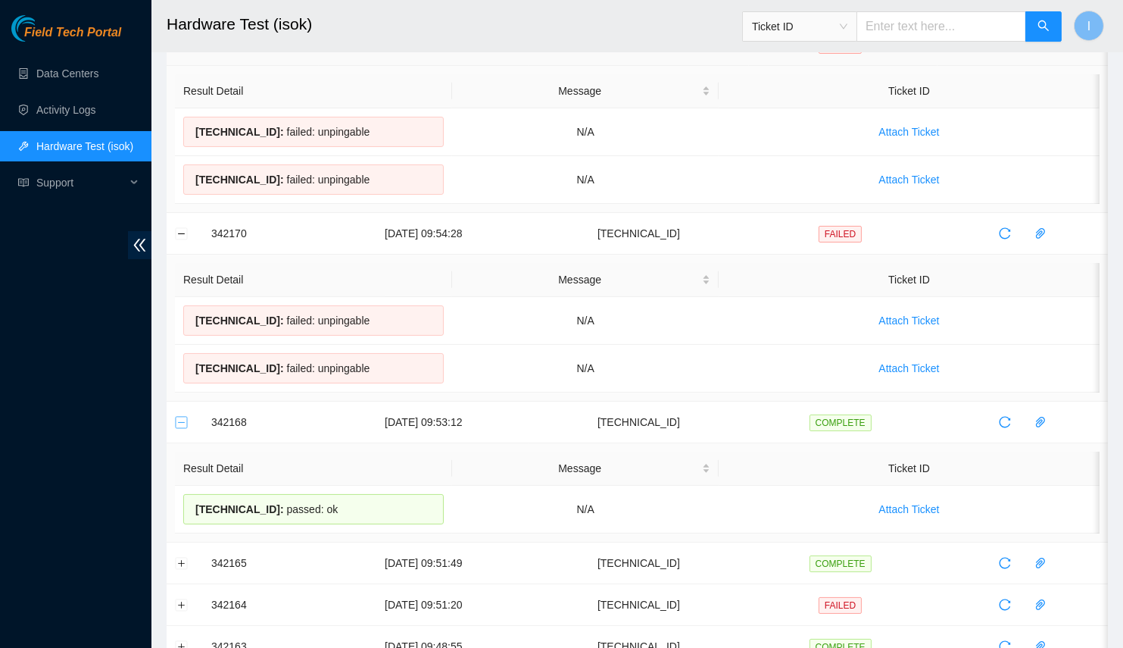
scroll to position [307, 0]
click at [180, 556] on button "Expand row" at bounding box center [182, 562] width 12 height 12
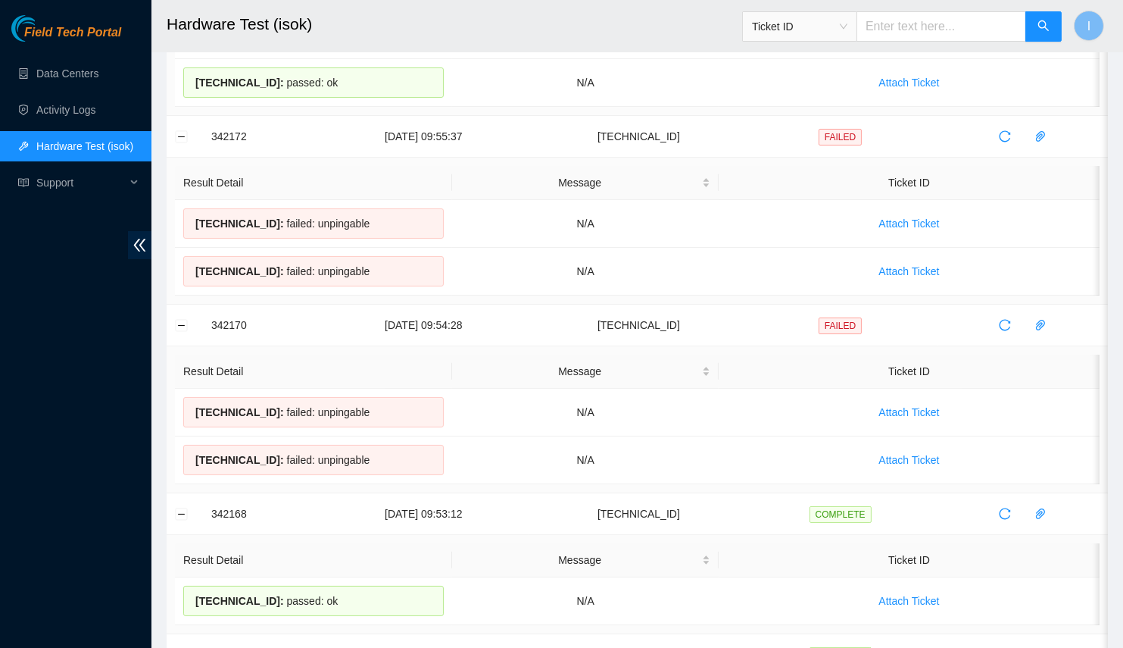
scroll to position [0, 0]
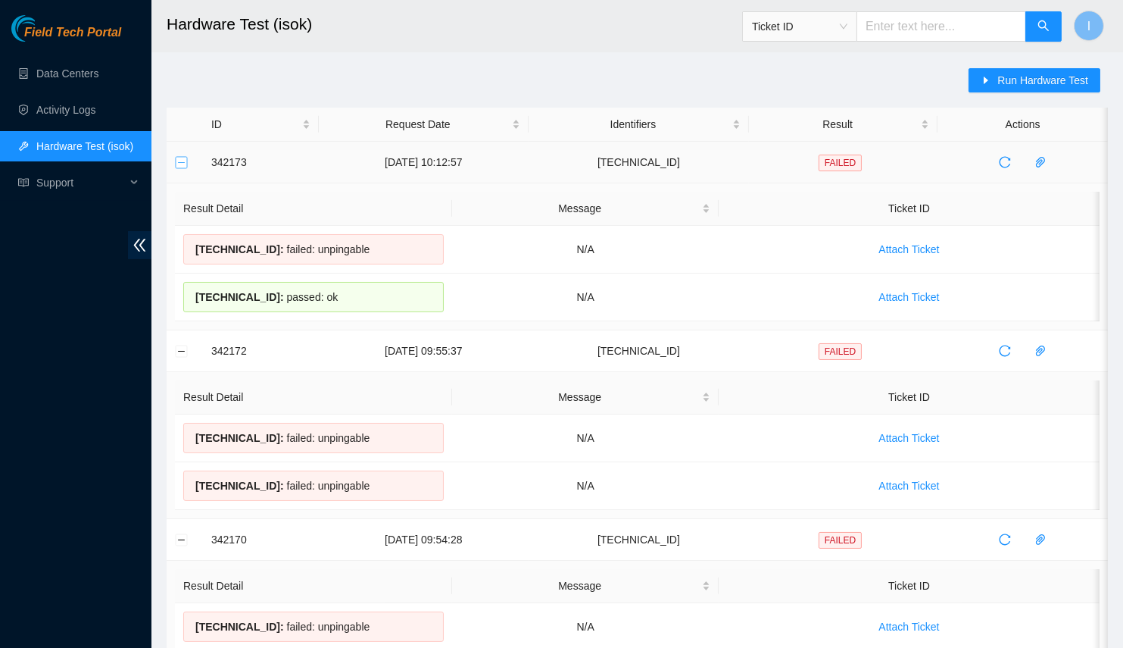
click at [187, 164] on button "Collapse row" at bounding box center [182, 162] width 12 height 12
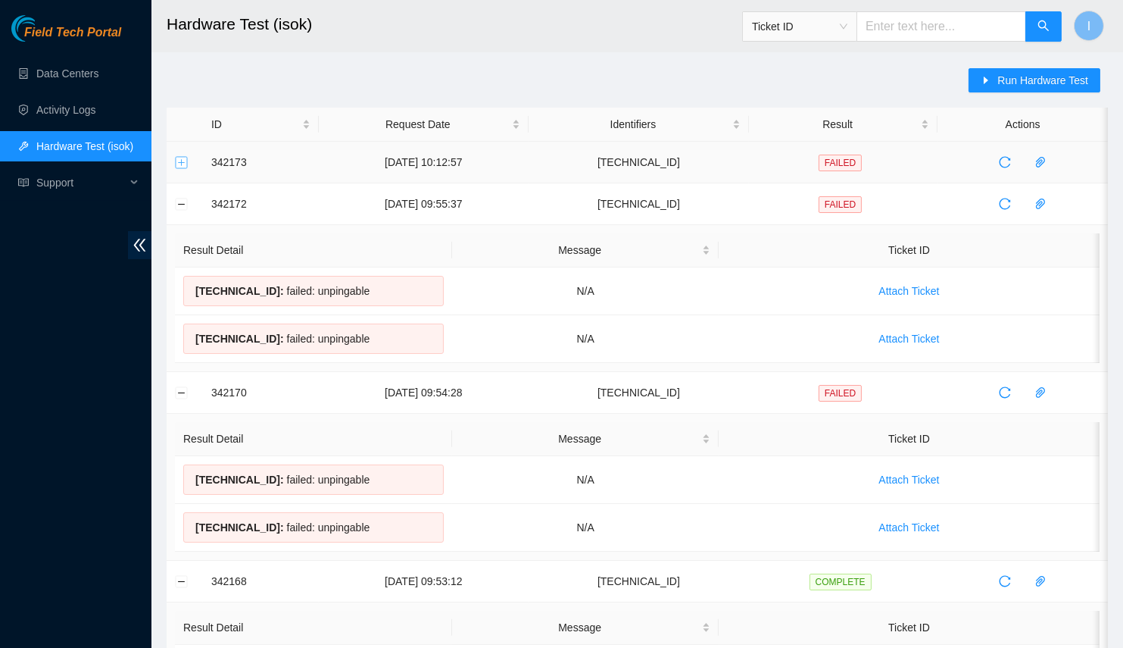
click at [187, 164] on button "Expand row" at bounding box center [182, 162] width 12 height 12
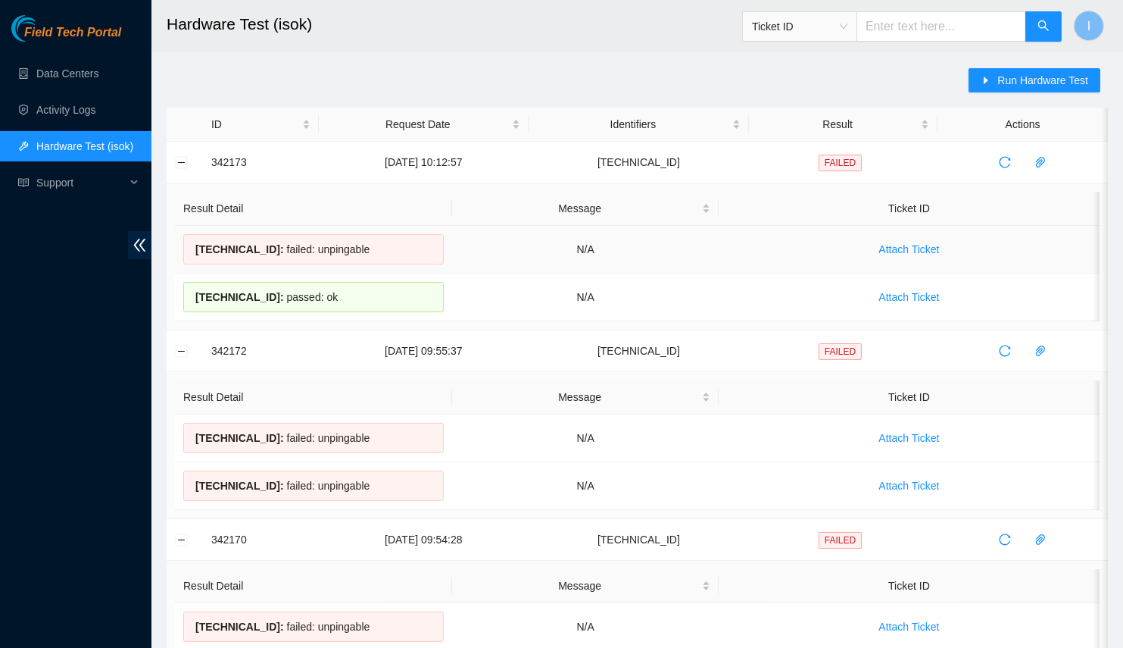
click at [239, 249] on span "[TECHNICAL_ID] :" at bounding box center [239, 249] width 89 height 12
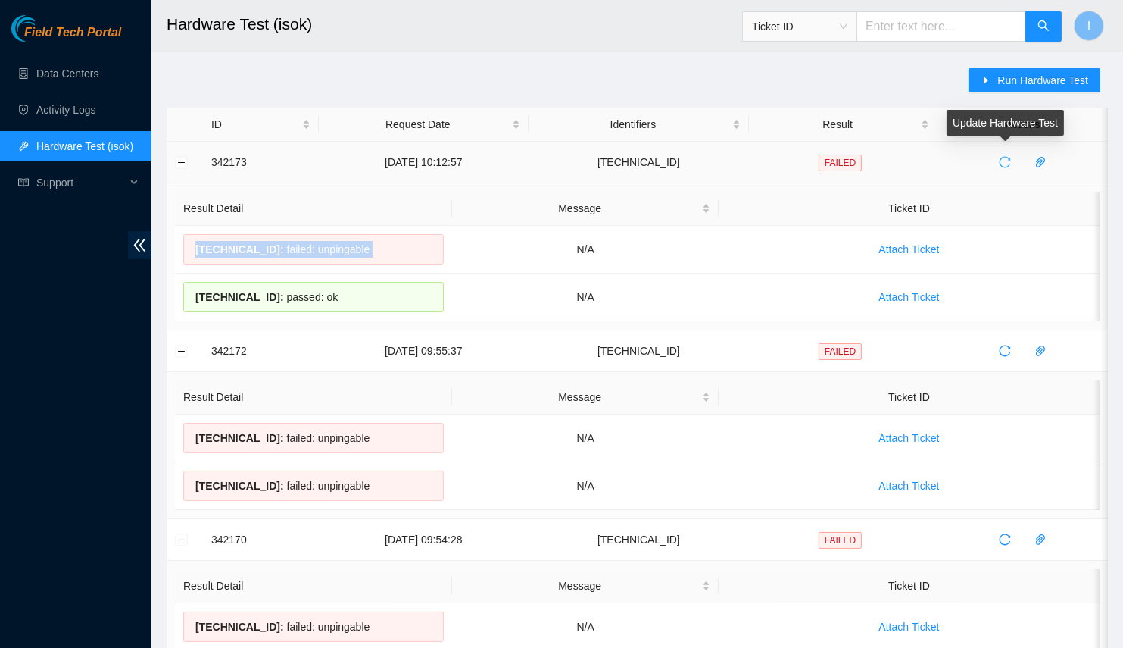
click at [1008, 161] on icon "reload" at bounding box center [1005, 162] width 12 height 12
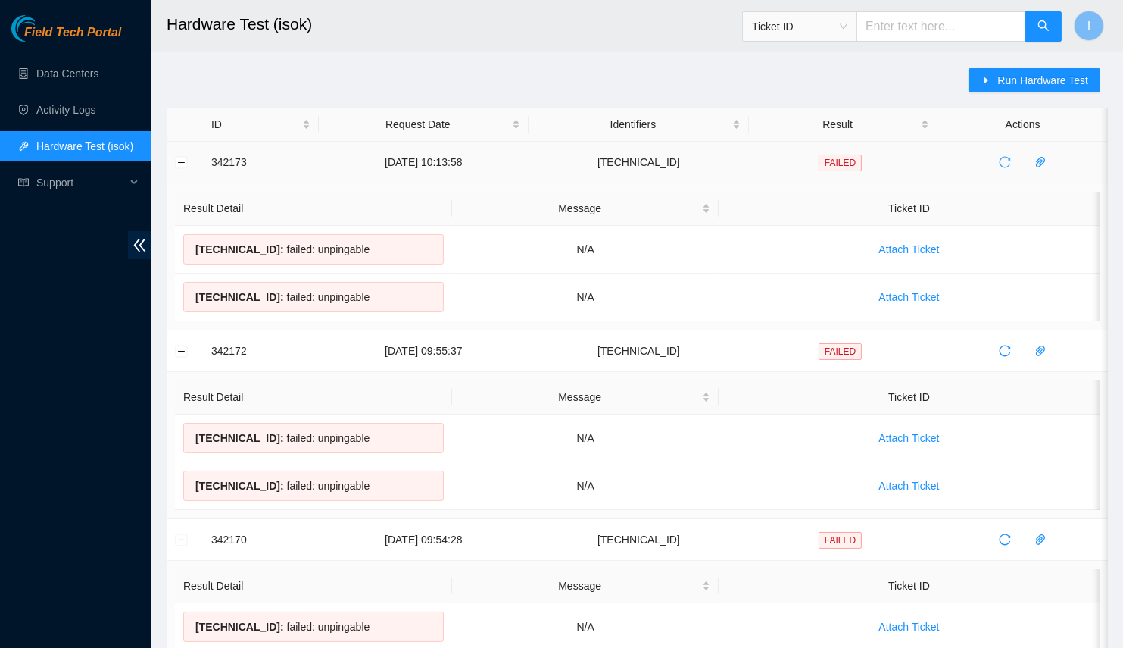
click at [1011, 164] on span "reload" at bounding box center [1005, 162] width 23 height 12
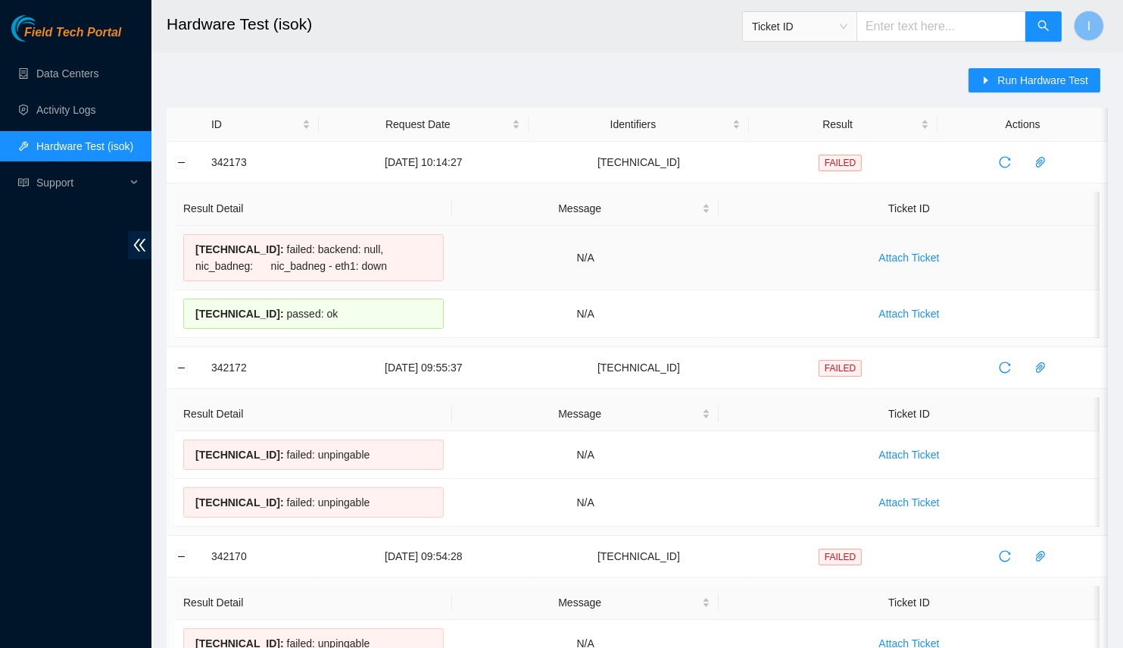
click at [286, 262] on div "[TECHNICAL_ID] : failed: backend: null, nic_badneg: nic_badneg - eth1: down" at bounding box center [313, 257] width 261 height 47
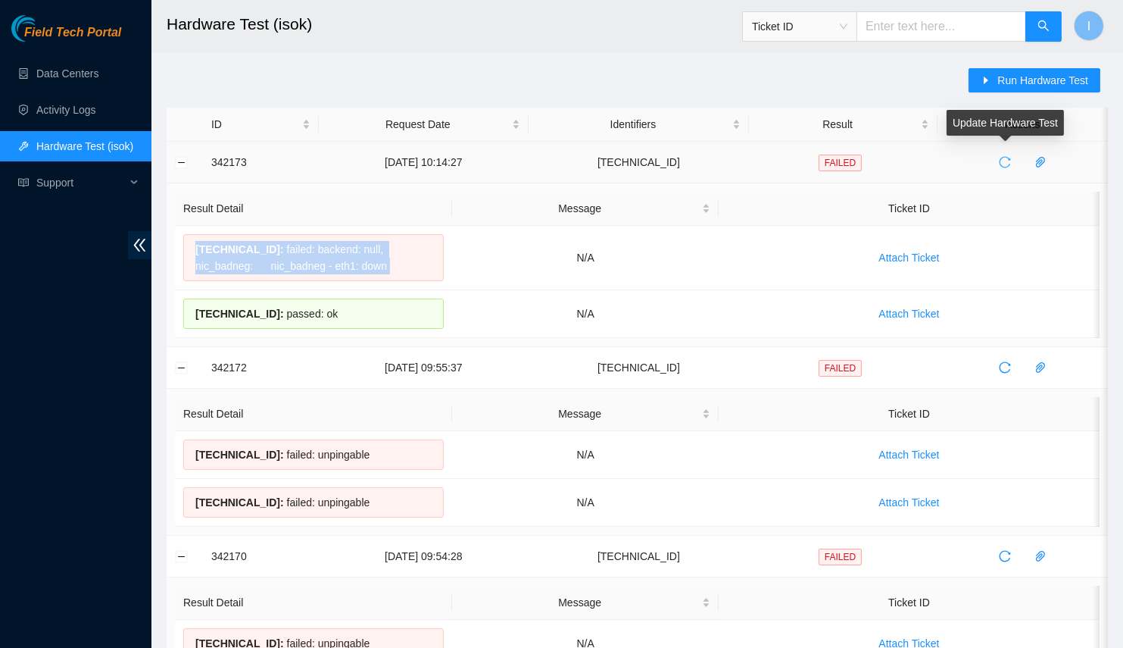
click at [1008, 165] on icon "reload" at bounding box center [1005, 162] width 11 height 11
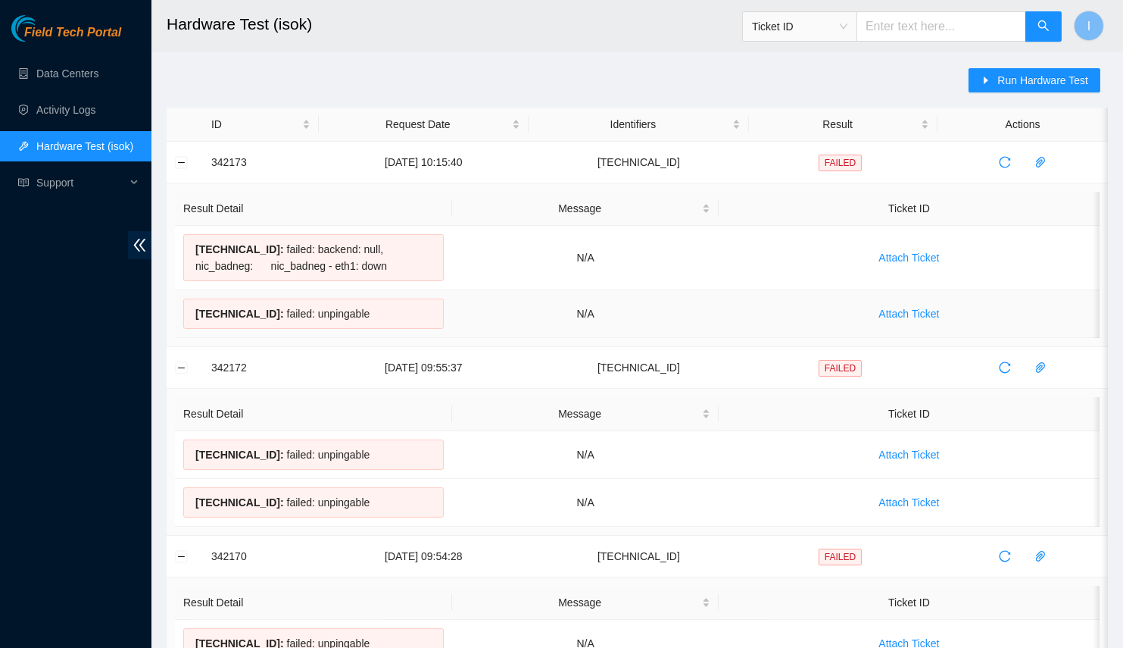
click at [204, 317] on span "[TECHNICAL_ID] :" at bounding box center [239, 314] width 89 height 12
copy span "[TECHNICAL_ID]"
click at [389, 487] on div "[TECHNICAL_ID] : failed: unpingable" at bounding box center [313, 502] width 261 height 30
click at [1008, 160] on icon "reload" at bounding box center [1005, 162] width 12 height 12
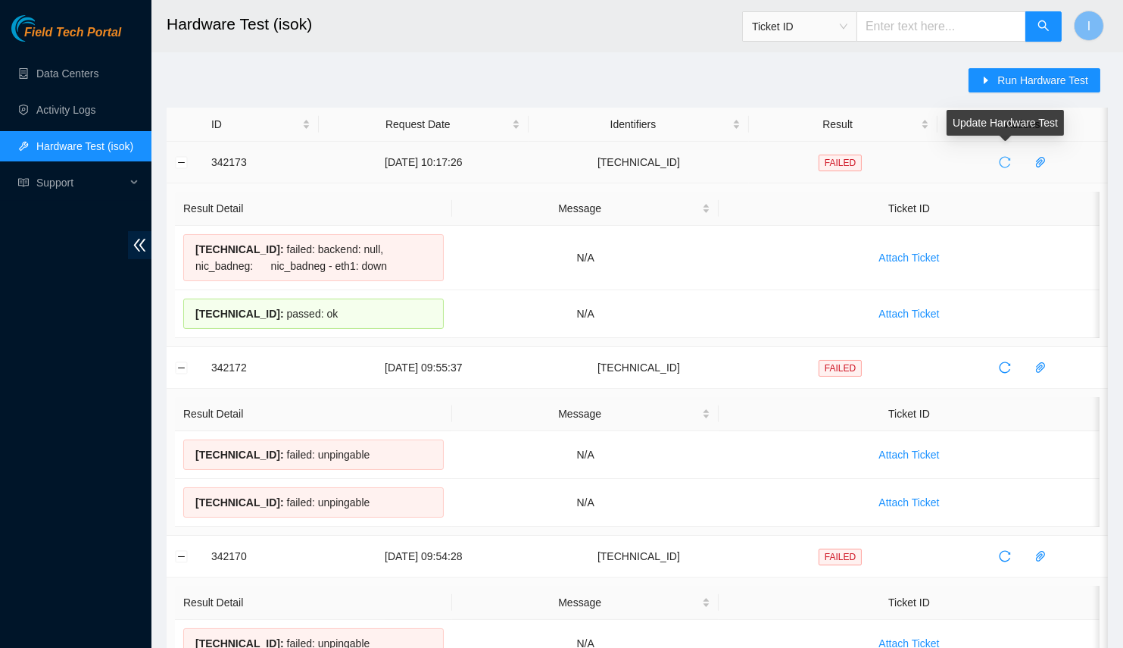
click at [1004, 161] on icon "reload" at bounding box center [1005, 162] width 12 height 12
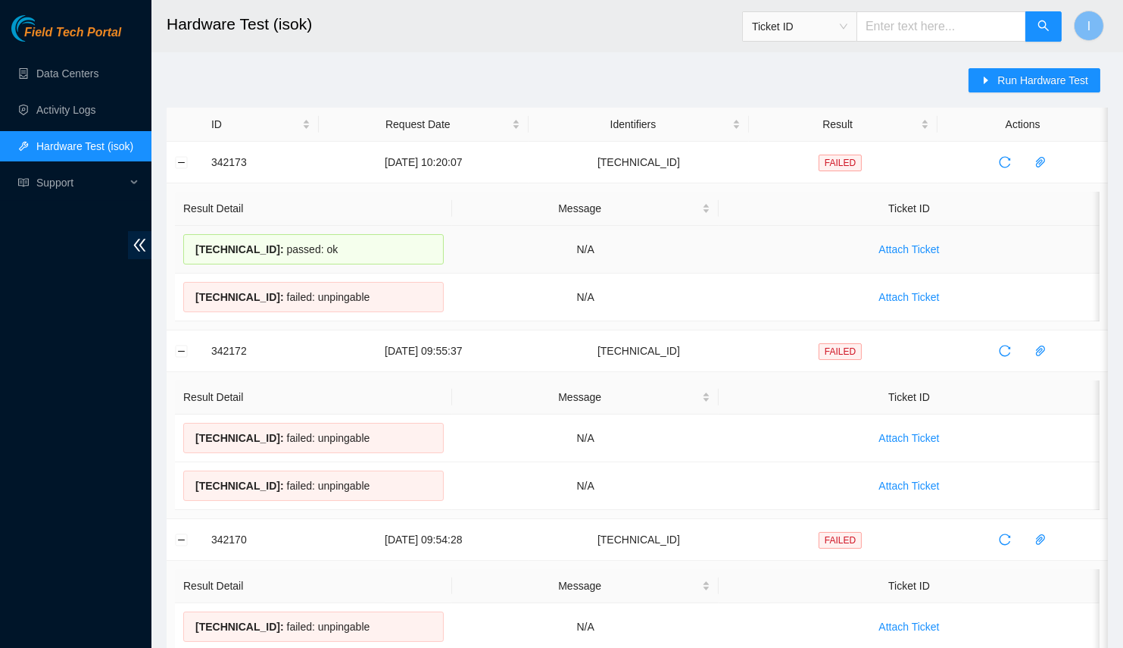
click at [205, 248] on span "[TECHNICAL_ID] :" at bounding box center [239, 249] width 89 height 12
copy span "[TECHNICAL_ID]"
click at [1003, 158] on icon "reload" at bounding box center [1005, 162] width 12 height 12
